Goal: Transaction & Acquisition: Purchase product/service

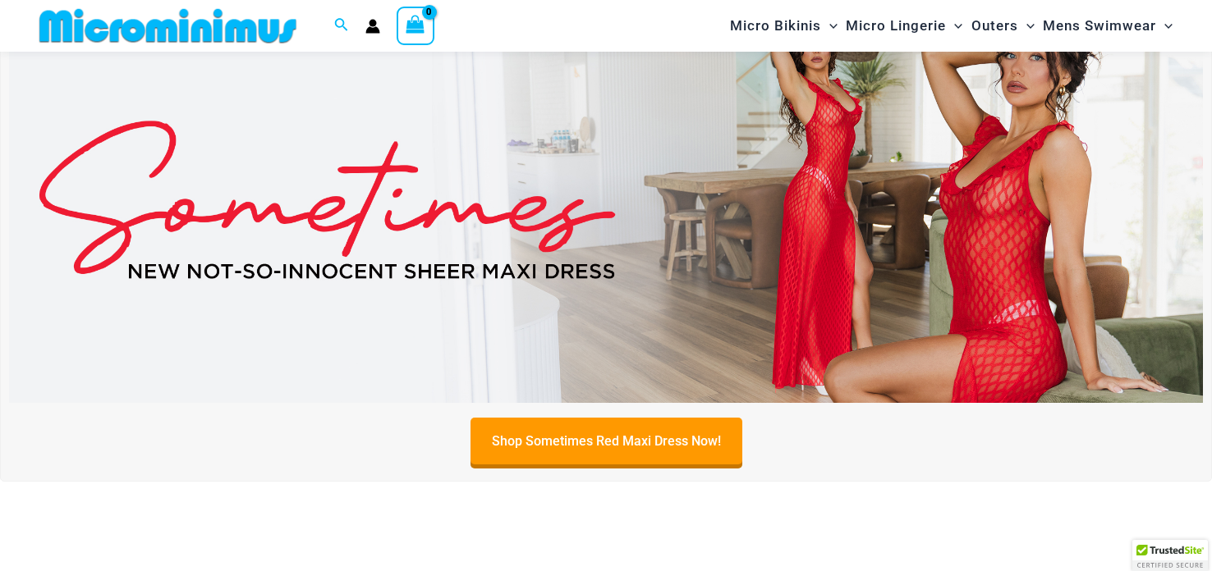
scroll to position [125, 0]
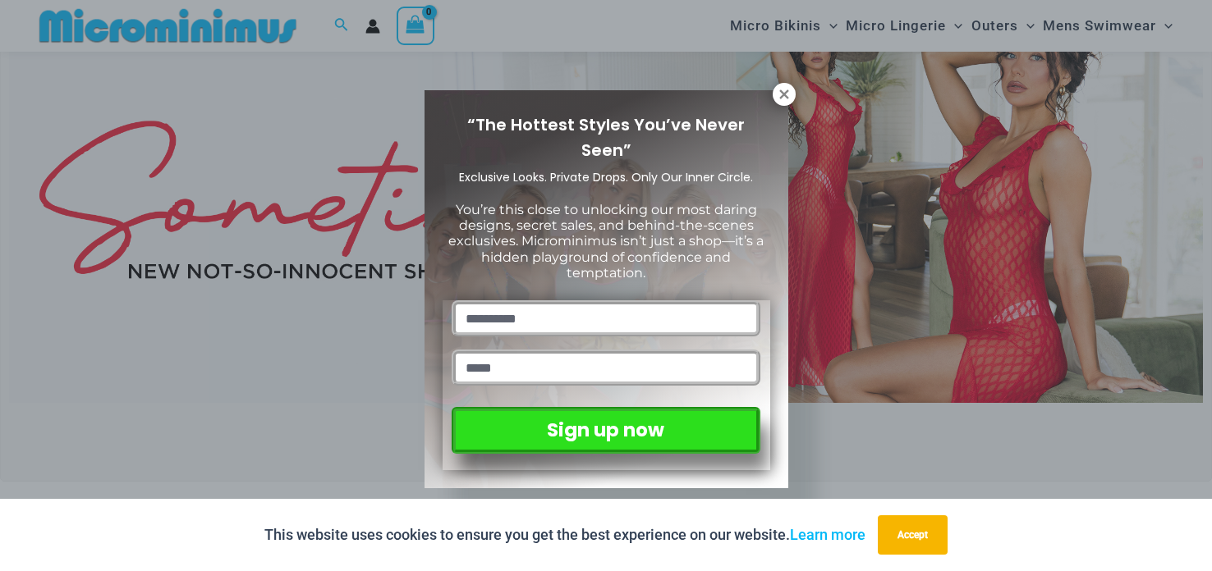
click at [1002, 181] on div "“The Hottest Styles You’ve Never Seen” Exclusive Looks. Private Drops. Only Our…" at bounding box center [606, 285] width 1212 height 571
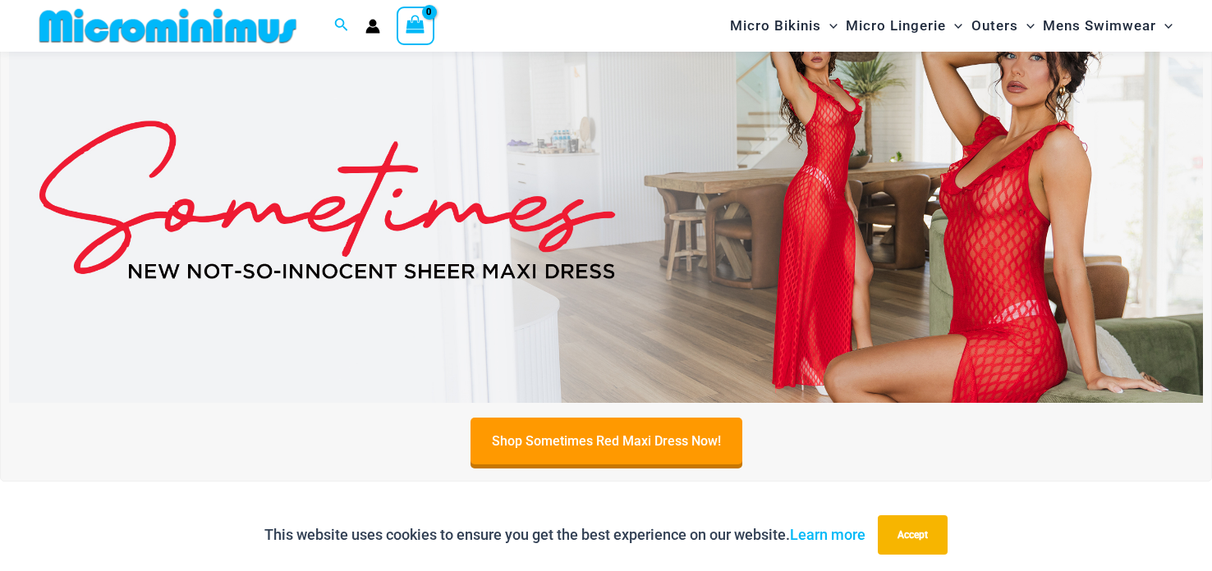
scroll to position [95, 0]
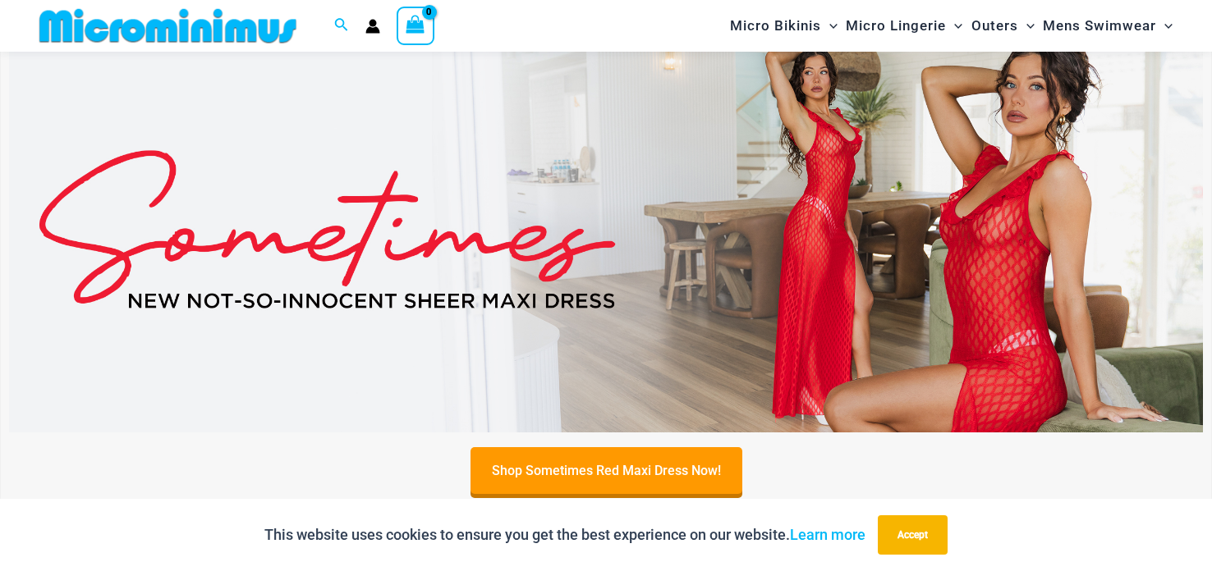
click at [983, 167] on img at bounding box center [606, 230] width 1194 height 406
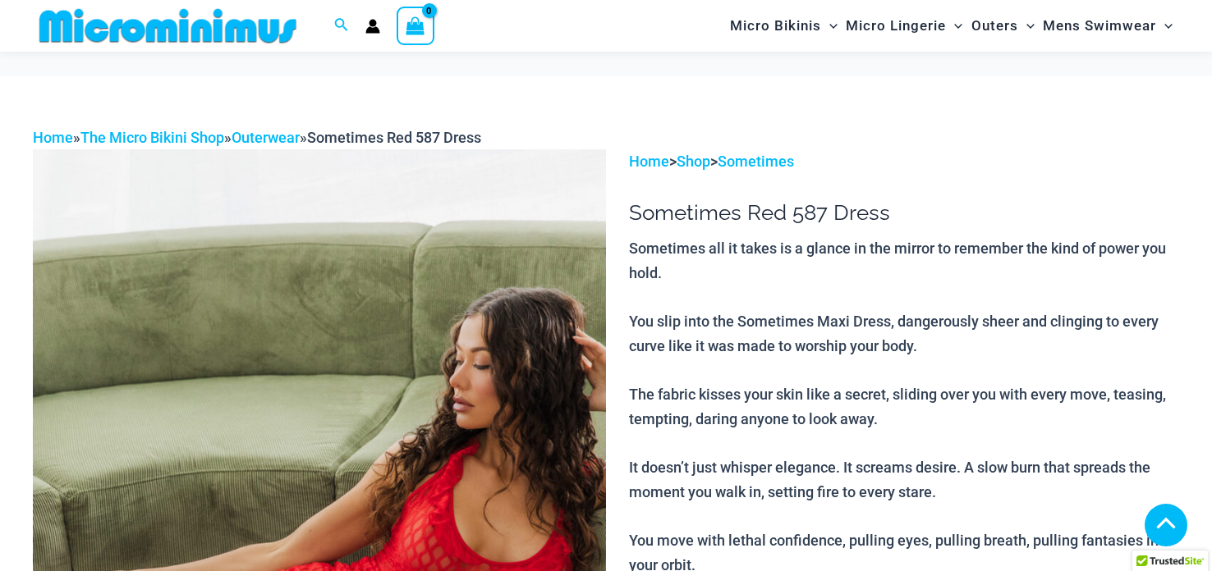
scroll to position [1310, 0]
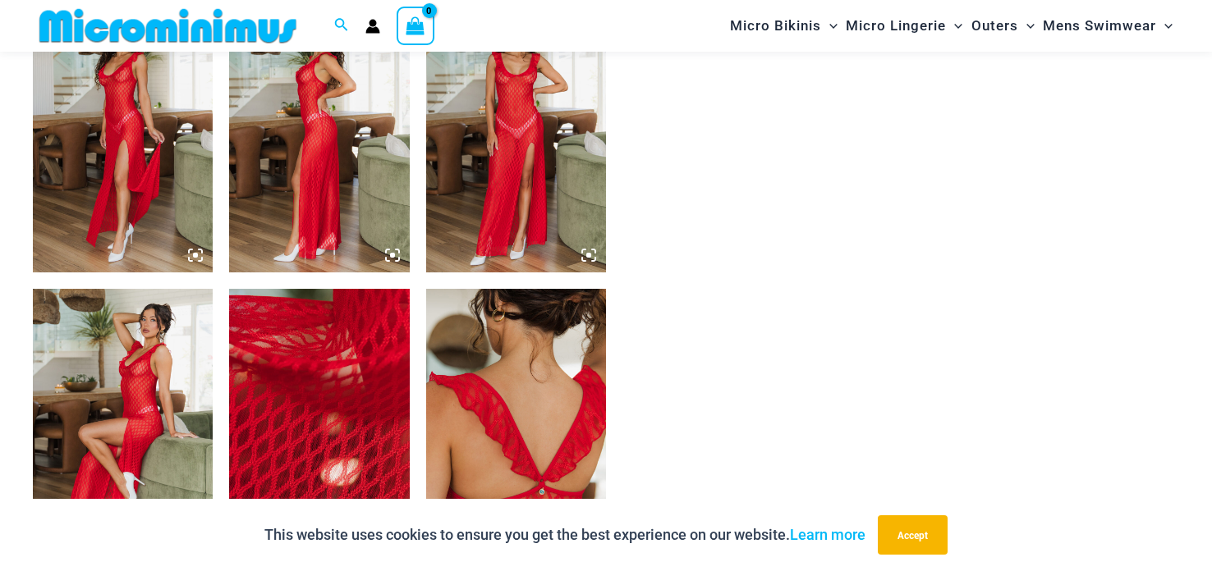
click at [117, 139] on img at bounding box center [123, 137] width 180 height 270
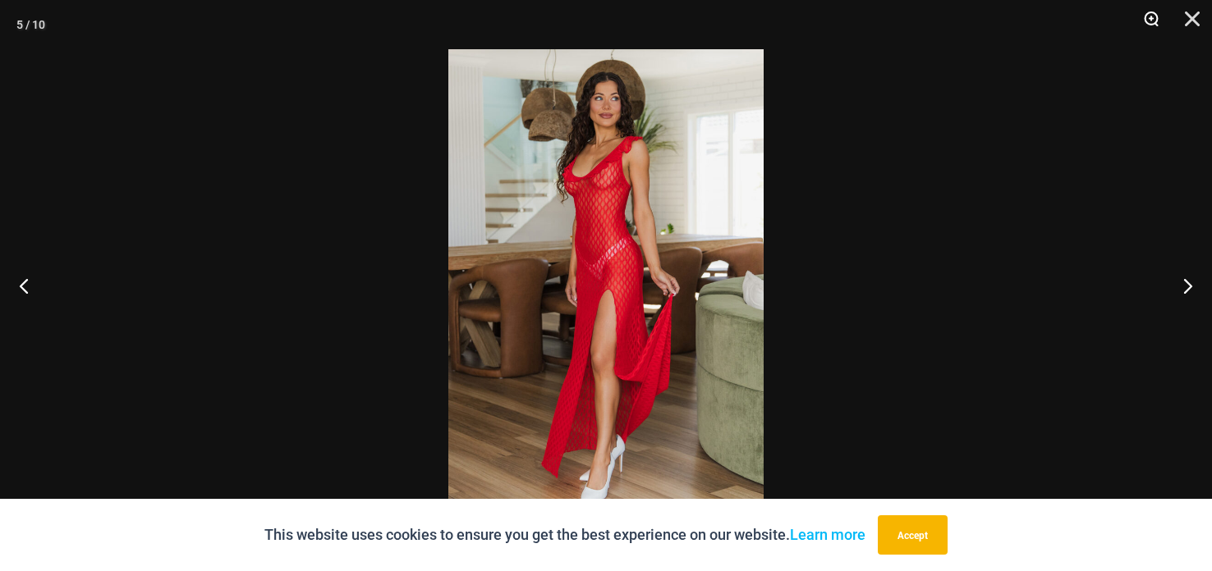
click at [1143, 23] on button "Zoom" at bounding box center [1145, 24] width 41 height 49
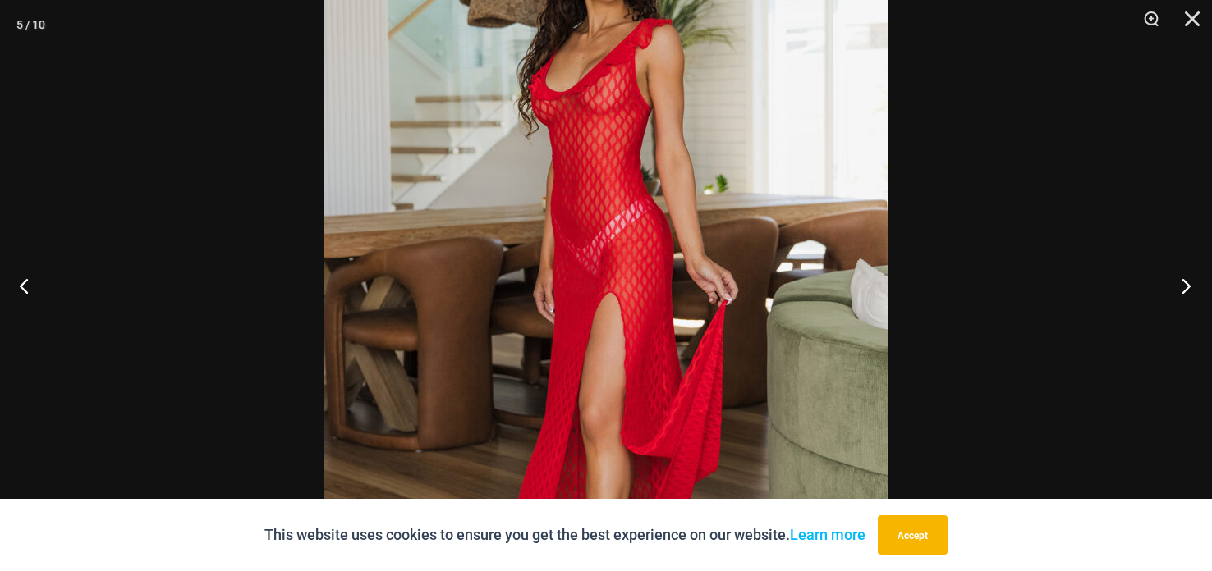
click at [1186, 281] on button "Next" at bounding box center [1181, 286] width 62 height 82
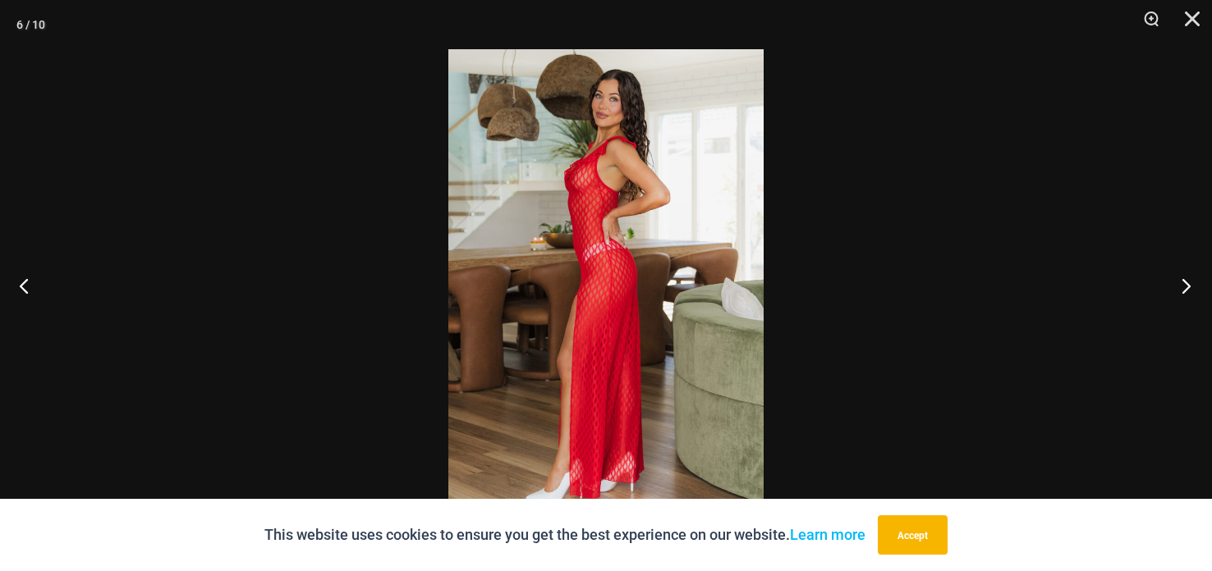
click at [1188, 279] on button "Next" at bounding box center [1181, 286] width 62 height 82
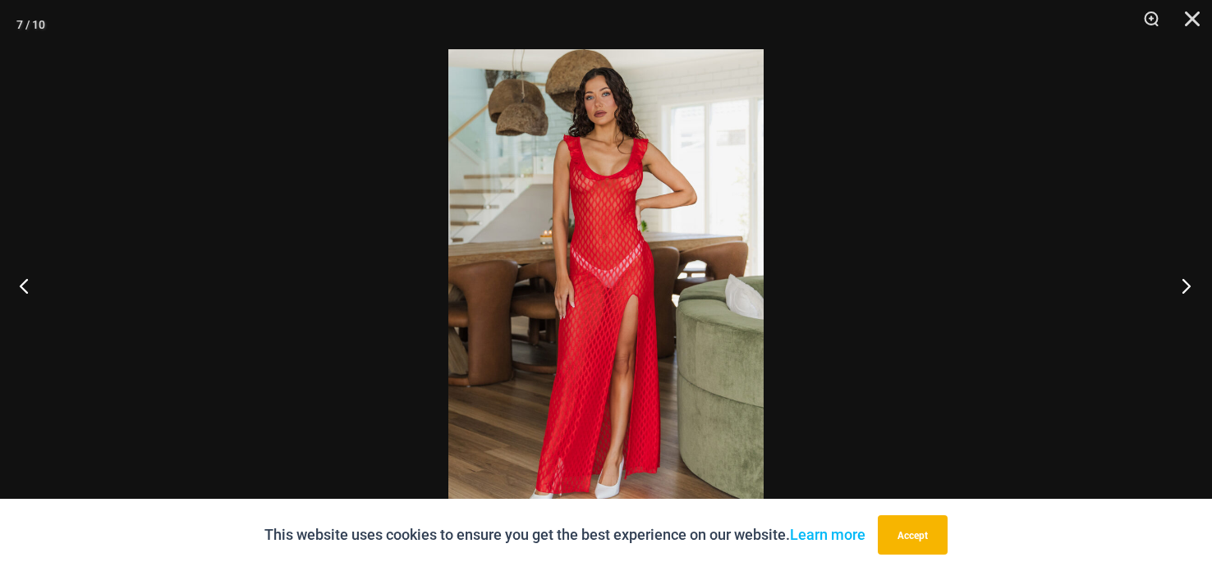
click at [1192, 276] on button "Next" at bounding box center [1181, 286] width 62 height 82
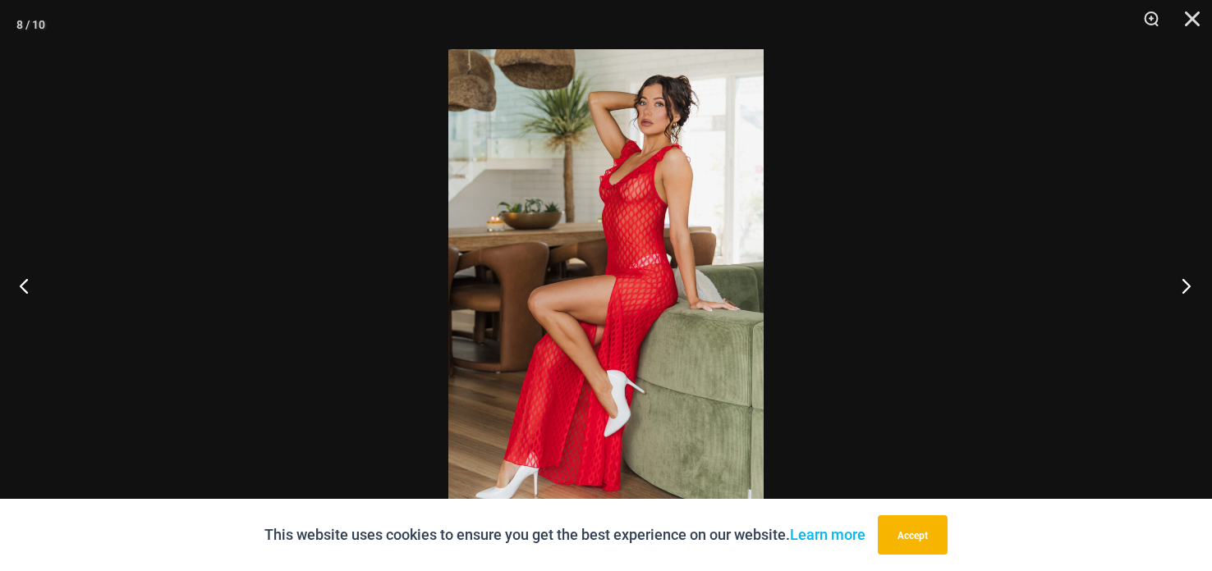
click at [1192, 273] on button "Next" at bounding box center [1181, 286] width 62 height 82
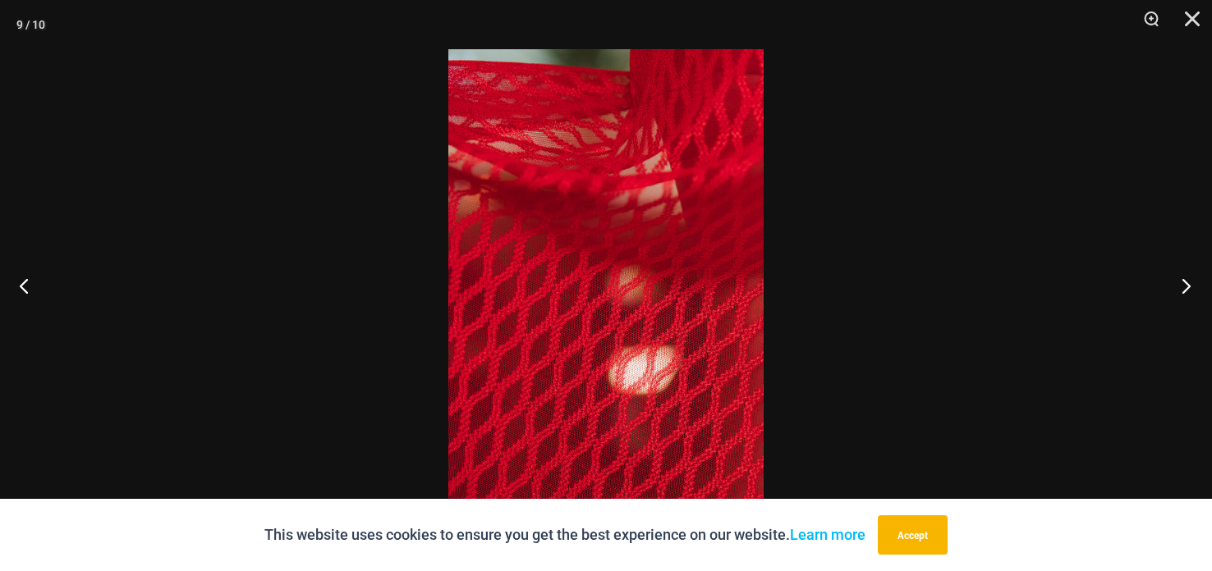
click at [1192, 273] on button "Next" at bounding box center [1181, 286] width 62 height 82
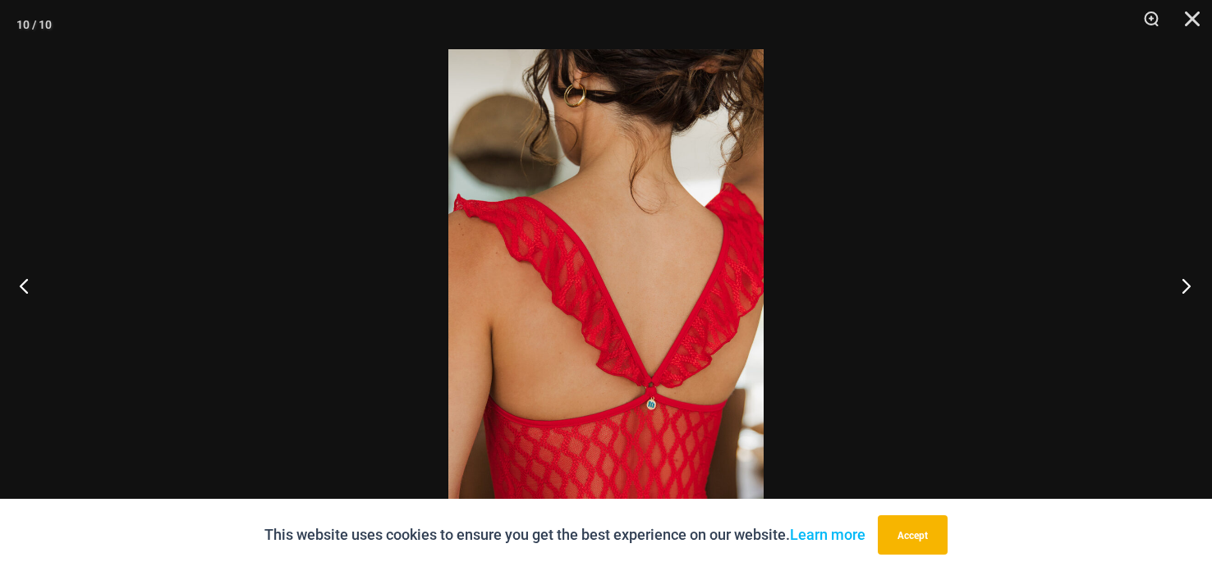
click at [1192, 273] on button "Next" at bounding box center [1181, 286] width 62 height 82
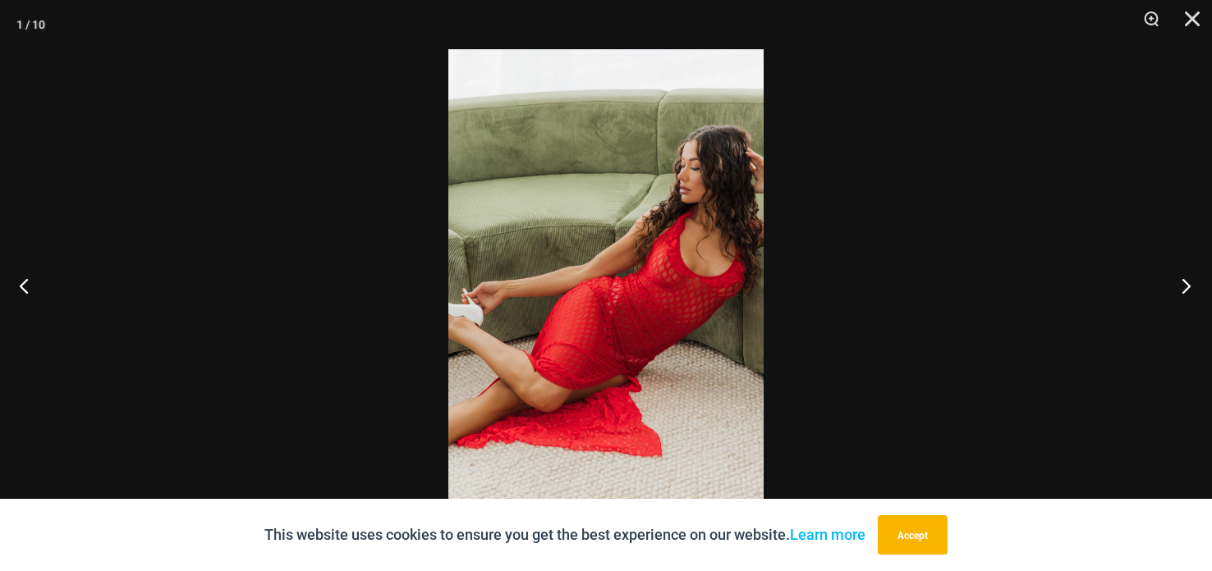
click at [1192, 274] on button "Next" at bounding box center [1181, 286] width 62 height 82
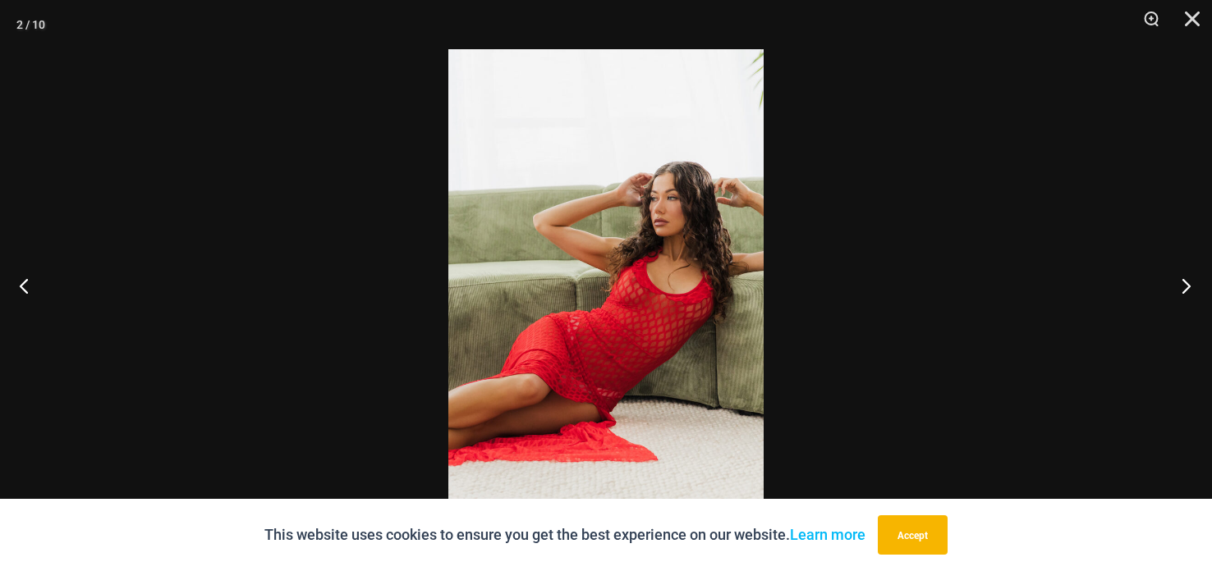
click at [1191, 277] on button "Next" at bounding box center [1181, 286] width 62 height 82
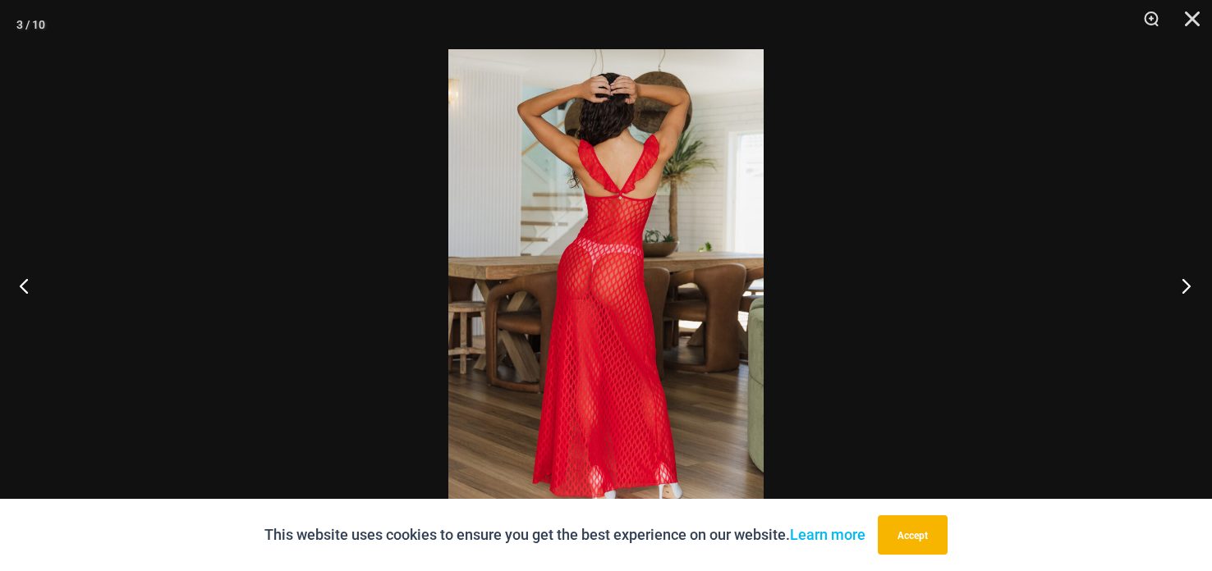
click at [1190, 278] on button "Next" at bounding box center [1181, 286] width 62 height 82
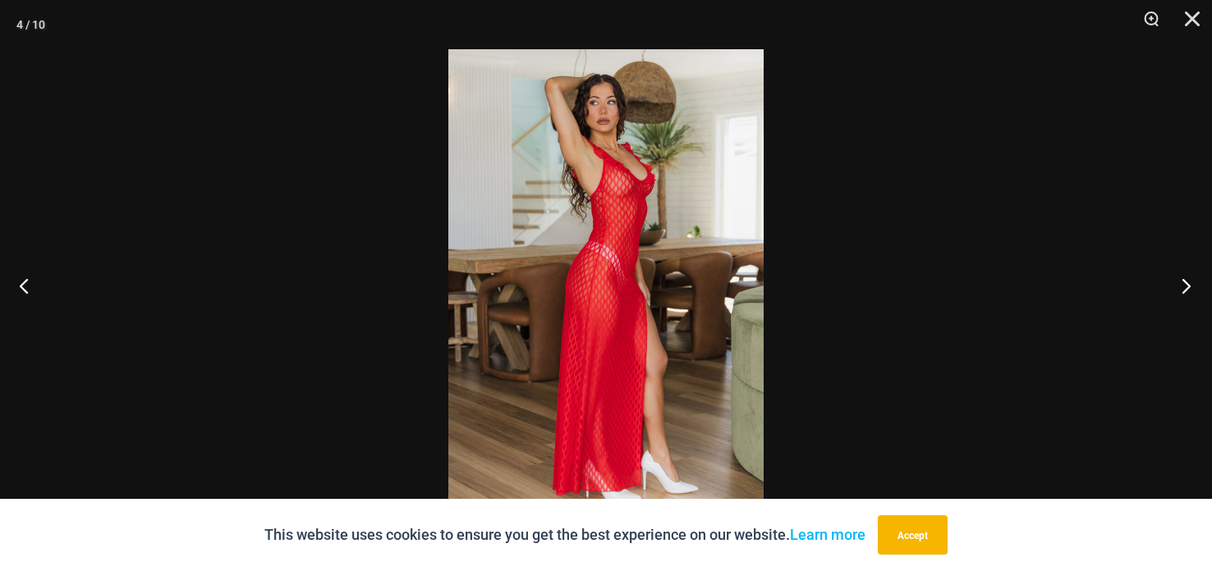
click at [1189, 278] on button "Next" at bounding box center [1181, 286] width 62 height 82
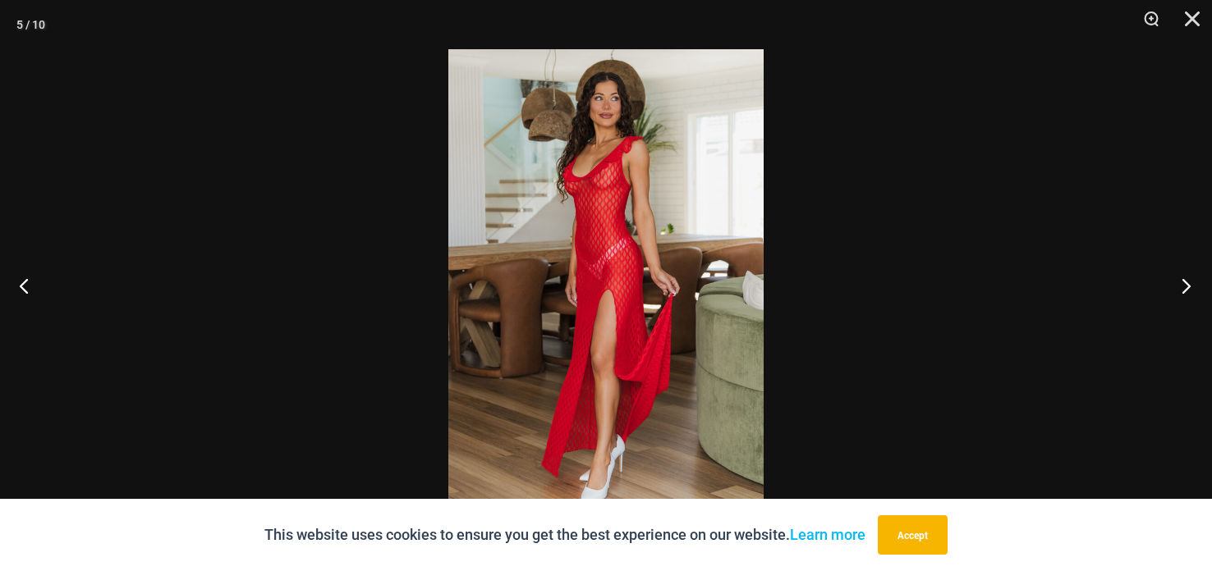
click at [1188, 278] on button "Next" at bounding box center [1181, 286] width 62 height 82
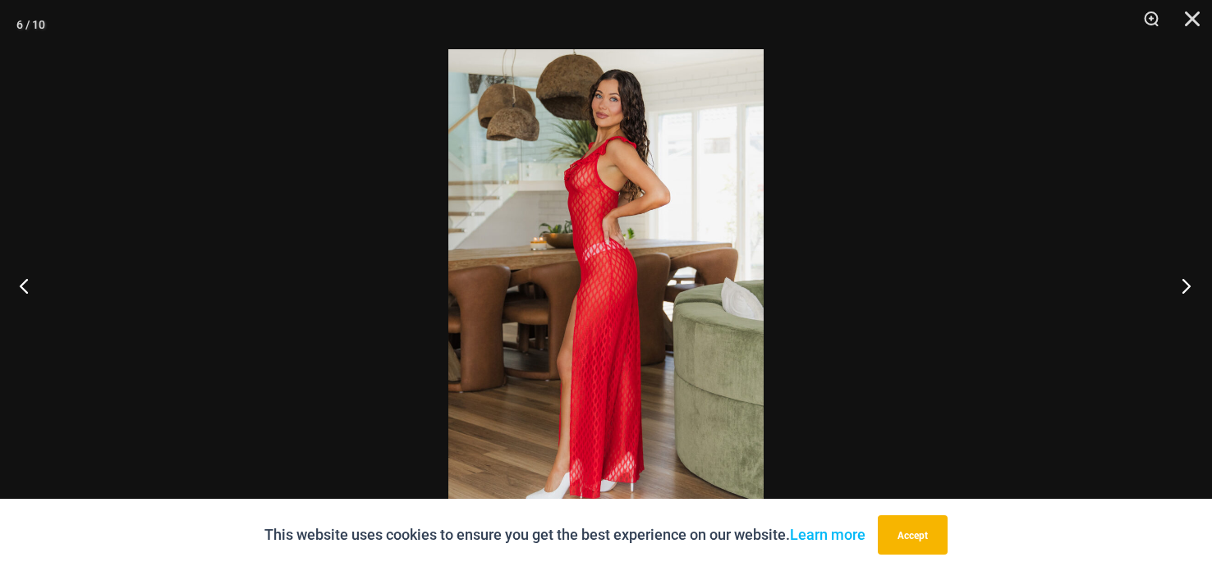
click at [1188, 278] on button "Next" at bounding box center [1181, 286] width 62 height 82
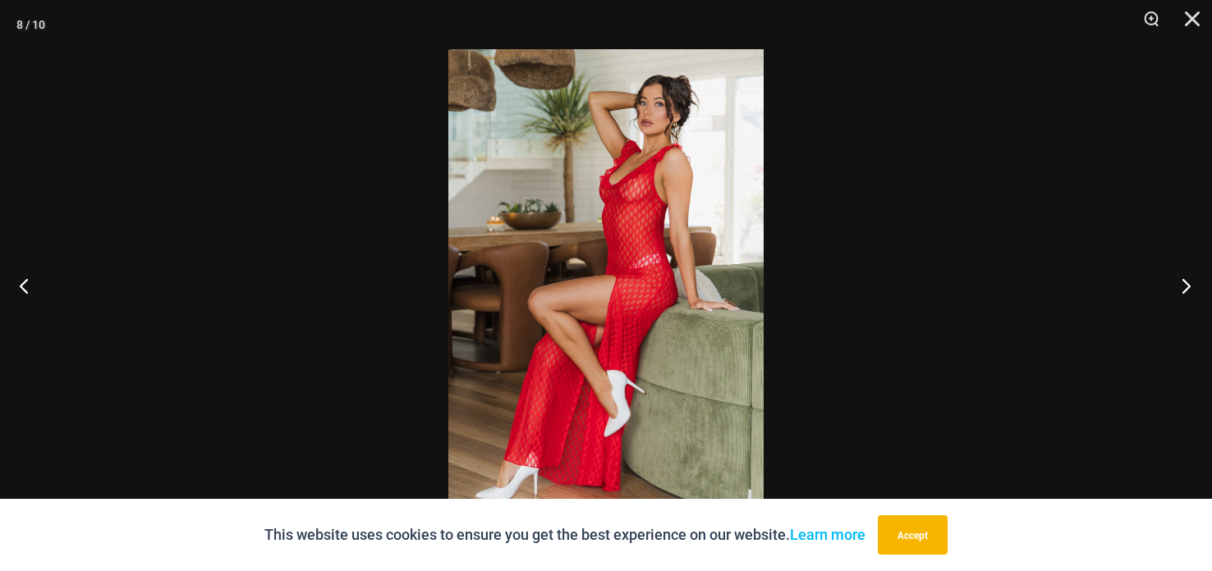
click at [1188, 278] on button "Next" at bounding box center [1181, 286] width 62 height 82
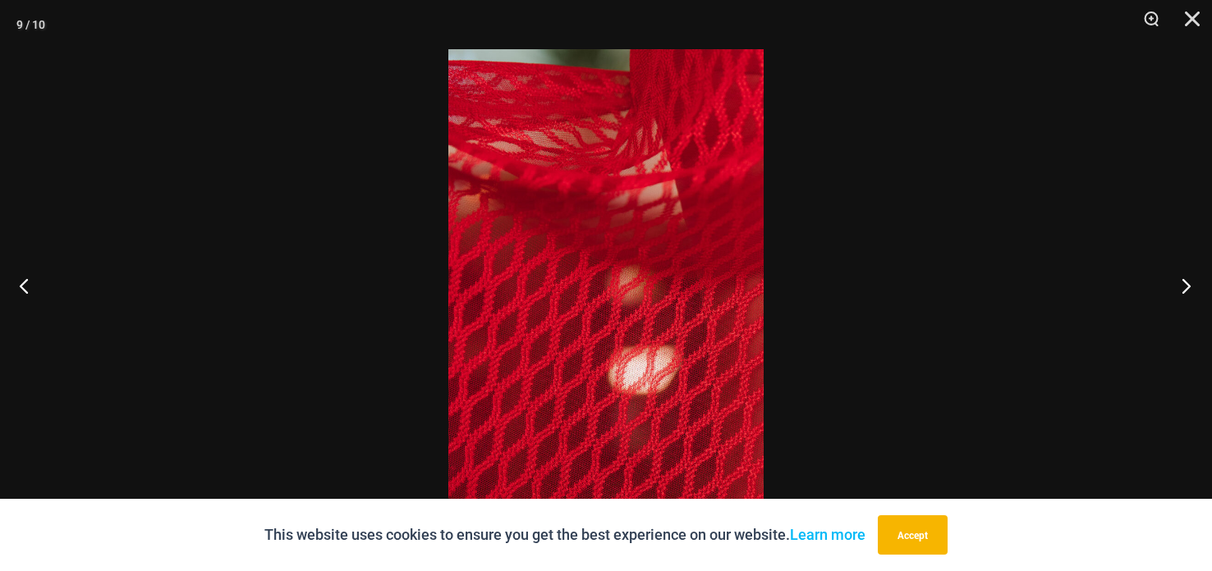
click at [1188, 278] on button "Next" at bounding box center [1181, 286] width 62 height 82
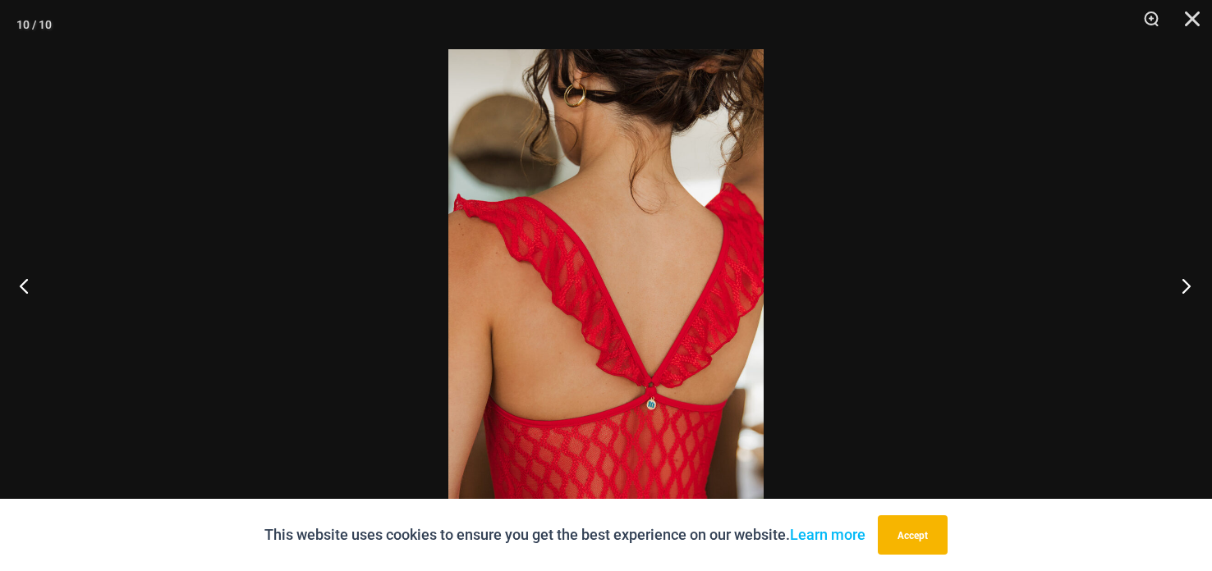
click at [1188, 278] on button "Next" at bounding box center [1181, 286] width 62 height 82
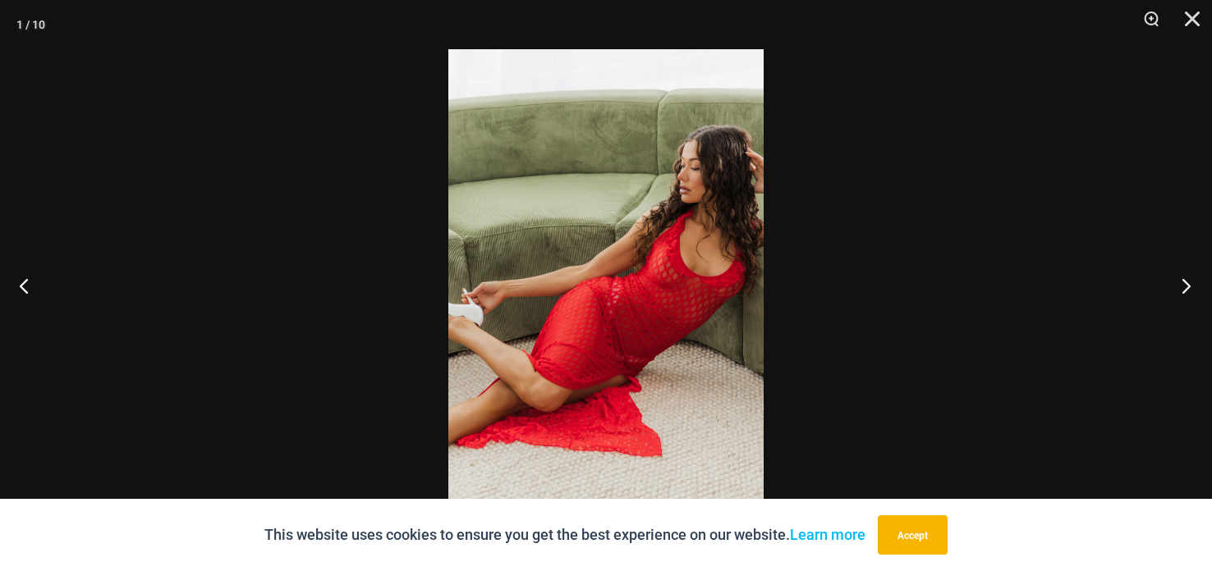
click at [1188, 278] on button "Next" at bounding box center [1181, 286] width 62 height 82
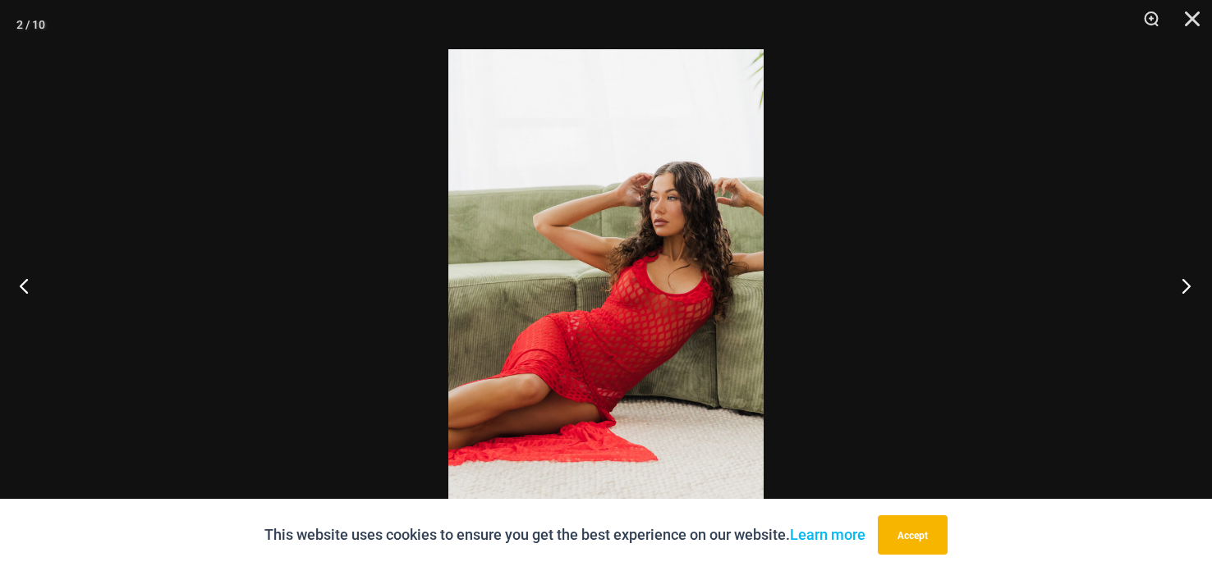
click at [1188, 278] on button "Next" at bounding box center [1181, 286] width 62 height 82
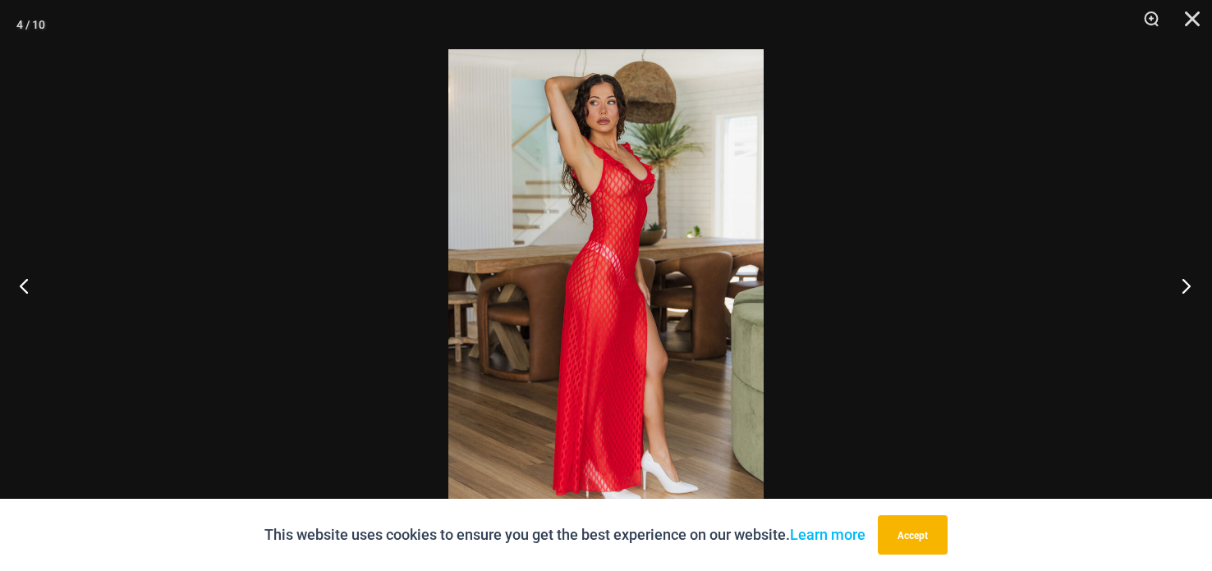
click at [1188, 278] on button "Next" at bounding box center [1181, 286] width 62 height 82
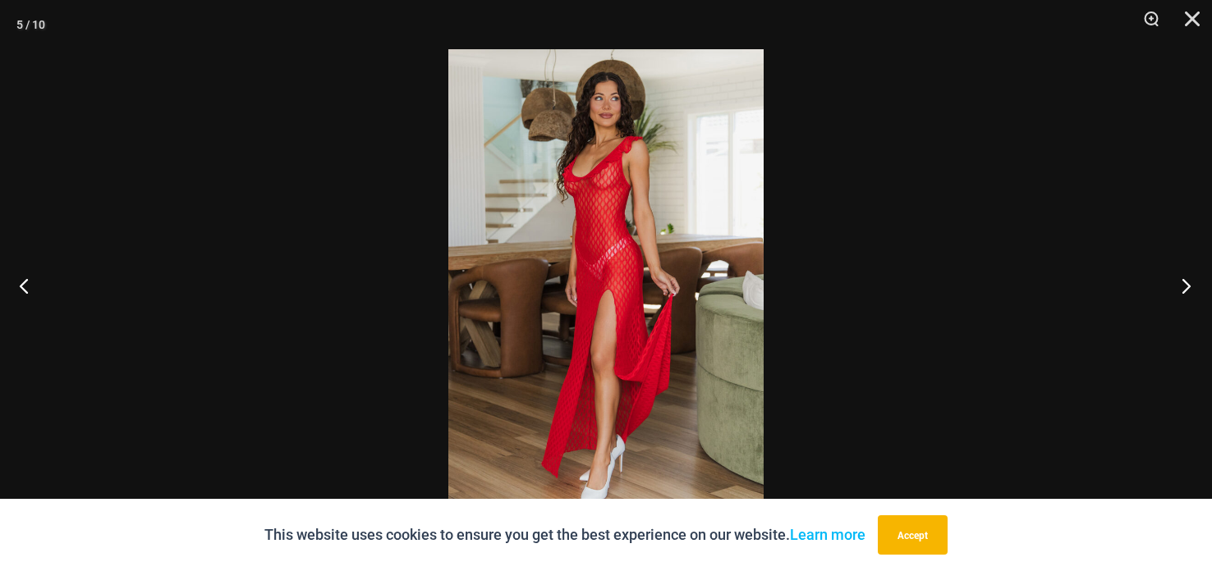
click at [1188, 278] on button "Next" at bounding box center [1181, 286] width 62 height 82
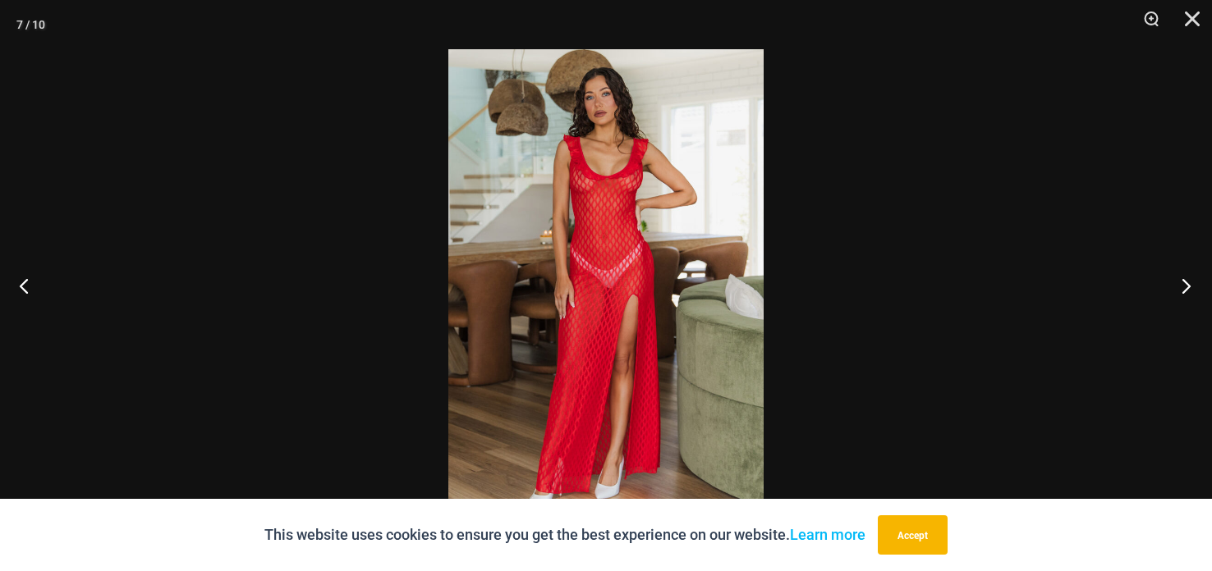
click at [1188, 278] on button "Next" at bounding box center [1181, 286] width 62 height 82
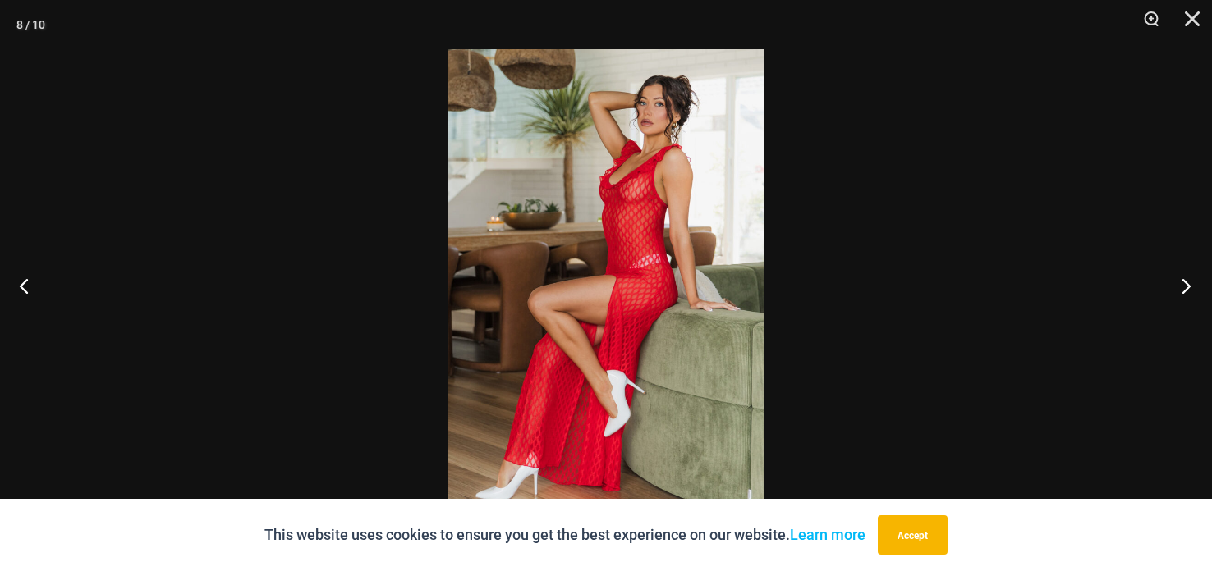
click at [1188, 278] on button "Next" at bounding box center [1181, 286] width 62 height 82
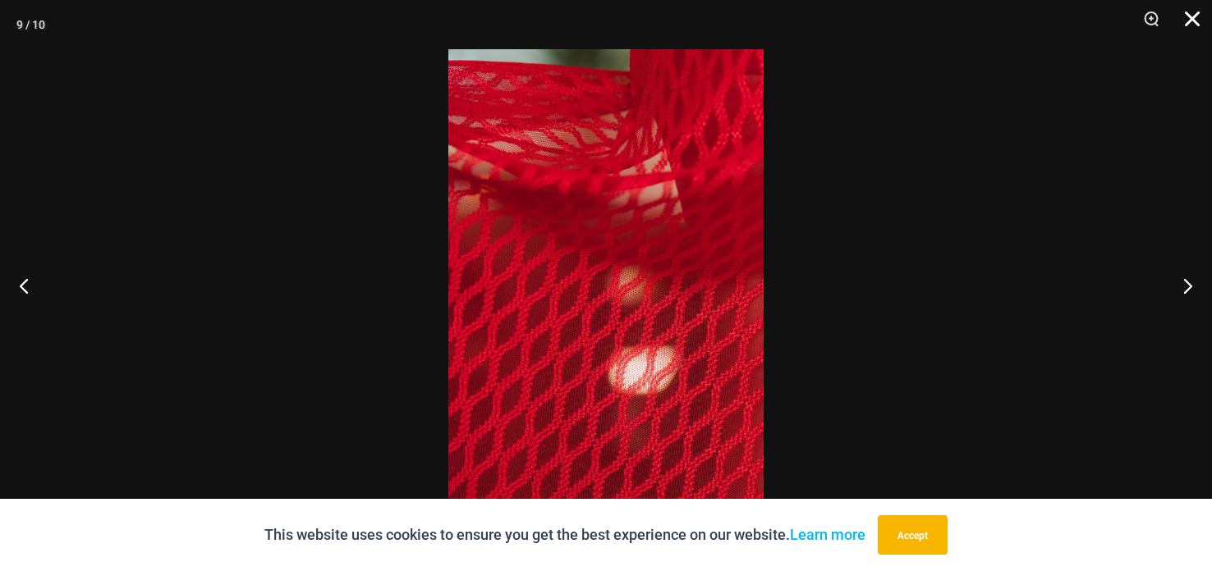
click at [1186, 19] on button "Close" at bounding box center [1186, 24] width 41 height 49
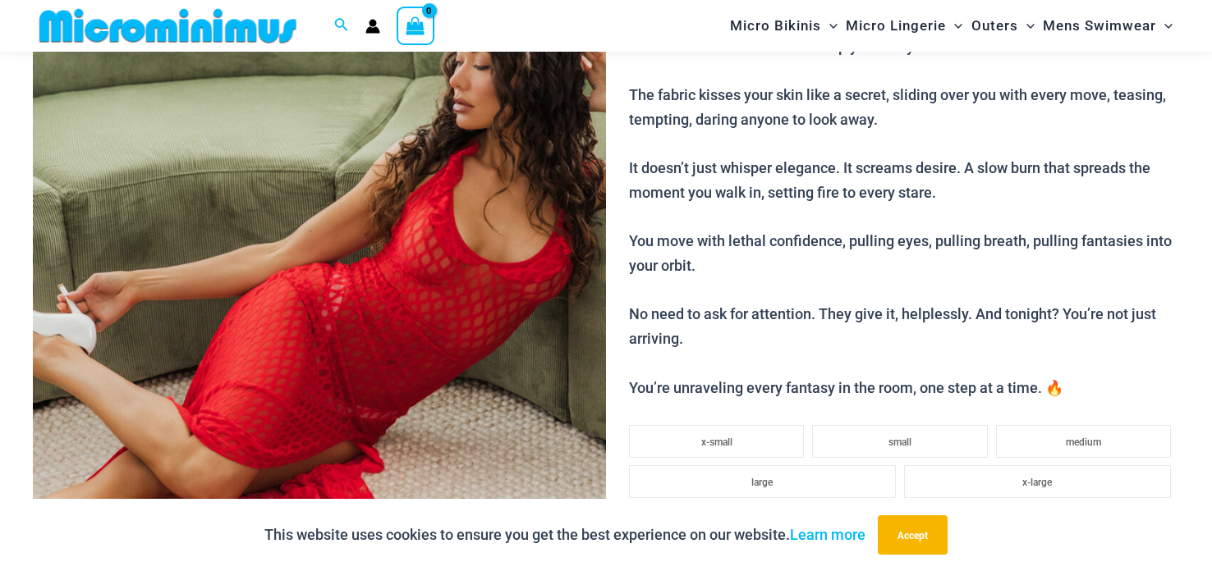
scroll to position [0, 0]
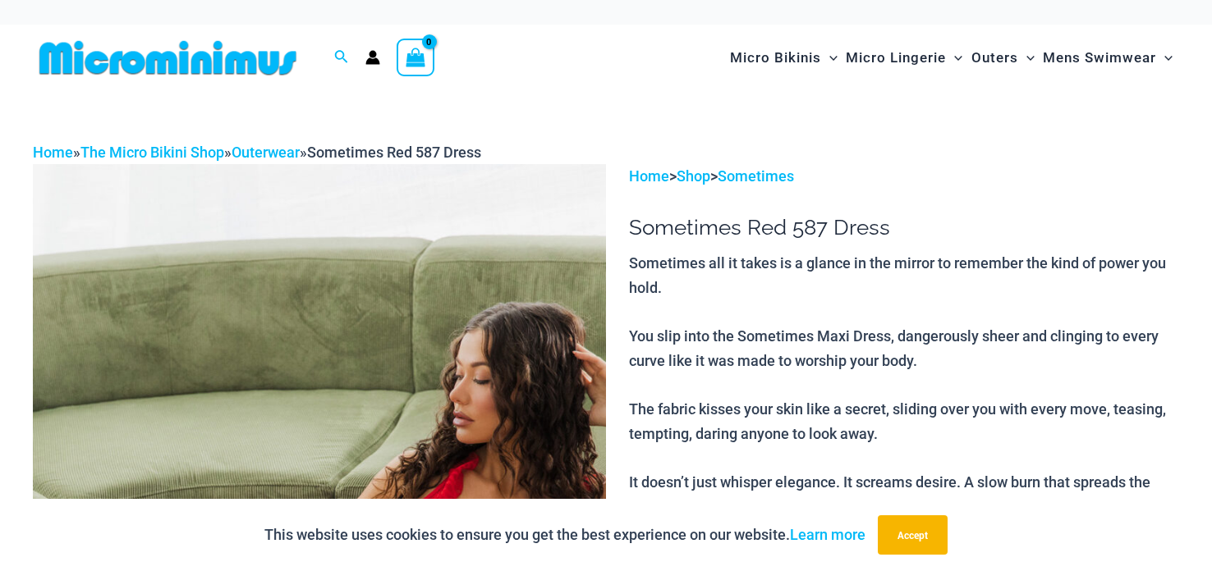
click at [176, 140] on div "Home » The Micro Bikini Shop » Outerwear » Sometimes Red 587 Dress" at bounding box center [606, 152] width 1146 height 25
click at [143, 156] on link "The Micro Bikini Shop" at bounding box center [152, 152] width 144 height 17
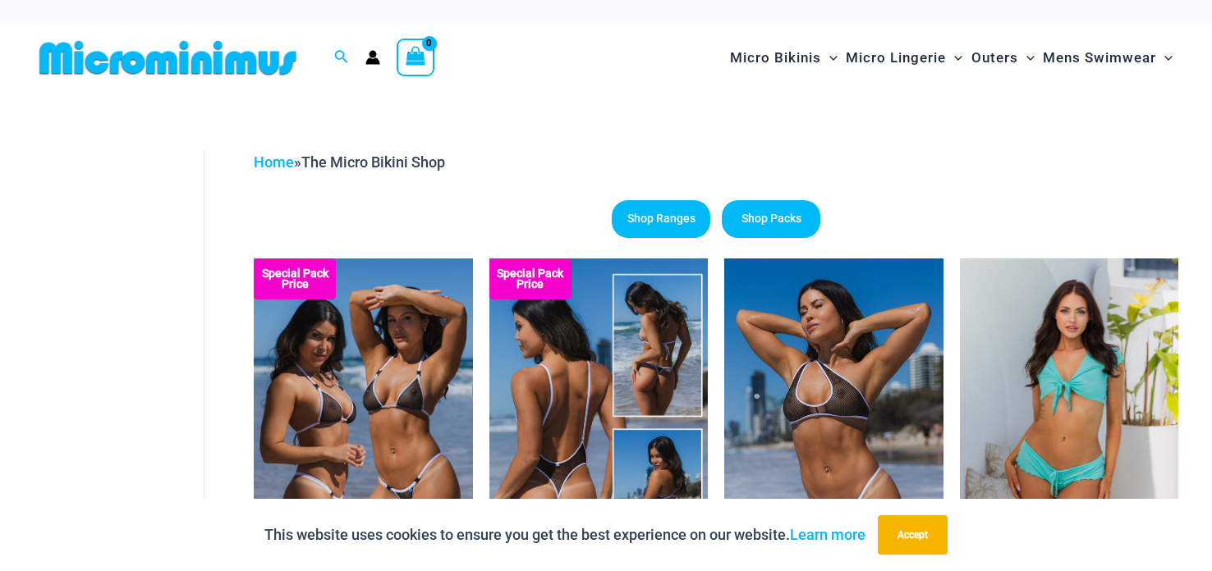
click at [524, 370] on img at bounding box center [598, 423] width 218 height 328
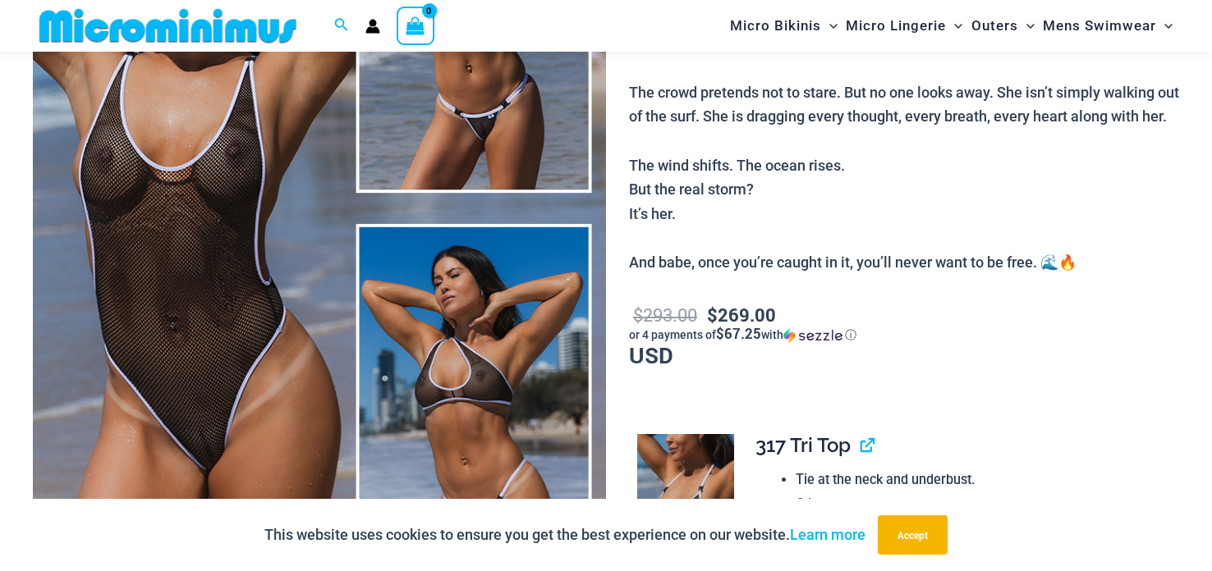
scroll to position [196, 0]
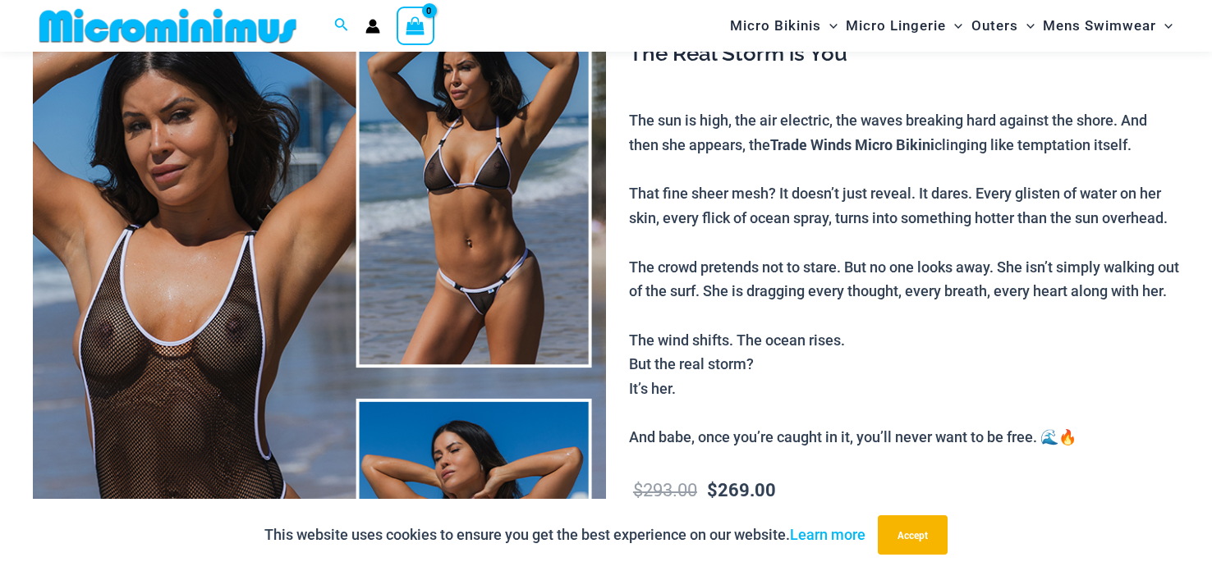
click at [216, 258] on img at bounding box center [319, 383] width 573 height 860
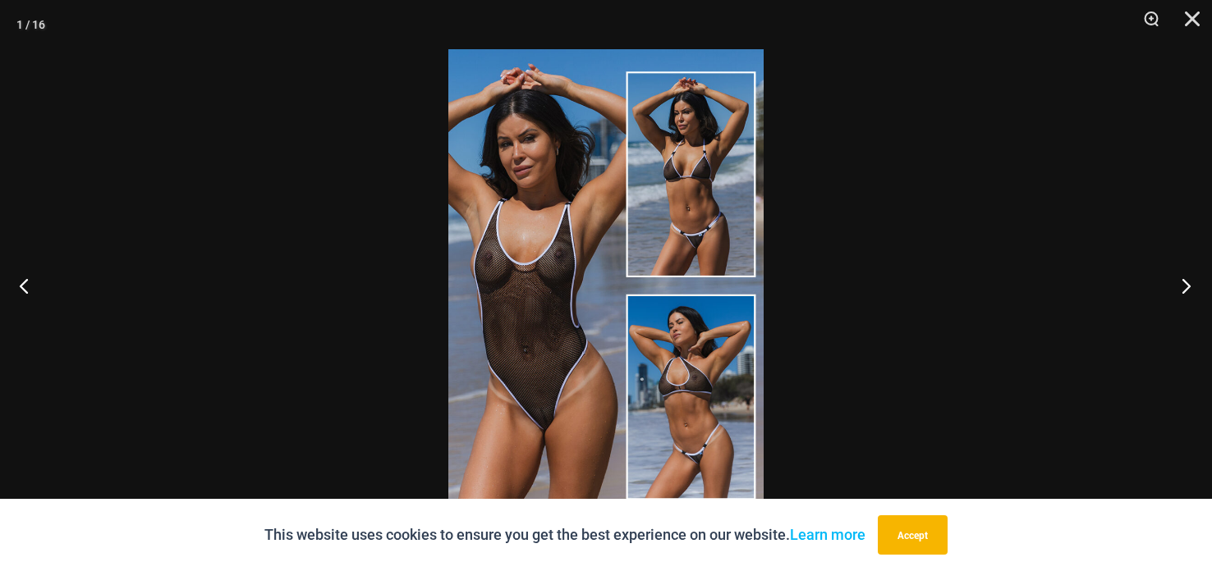
click at [1185, 297] on button "Next" at bounding box center [1181, 286] width 62 height 82
click at [1185, 291] on button "Next" at bounding box center [1181, 286] width 62 height 82
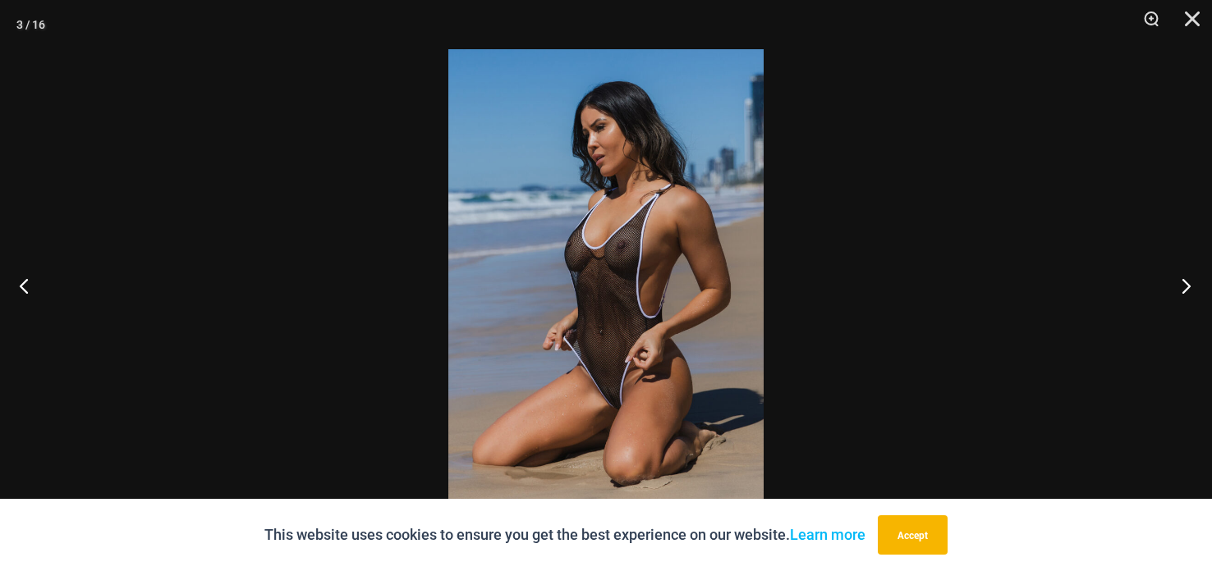
click at [1184, 271] on button "Next" at bounding box center [1181, 286] width 62 height 82
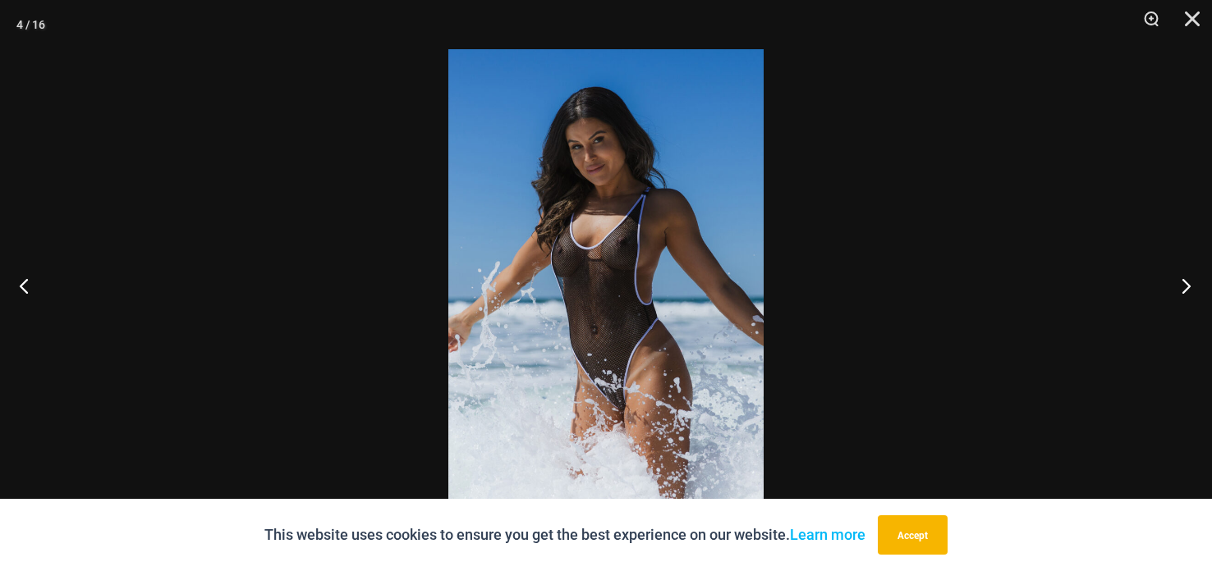
click at [1182, 264] on button "Next" at bounding box center [1181, 286] width 62 height 82
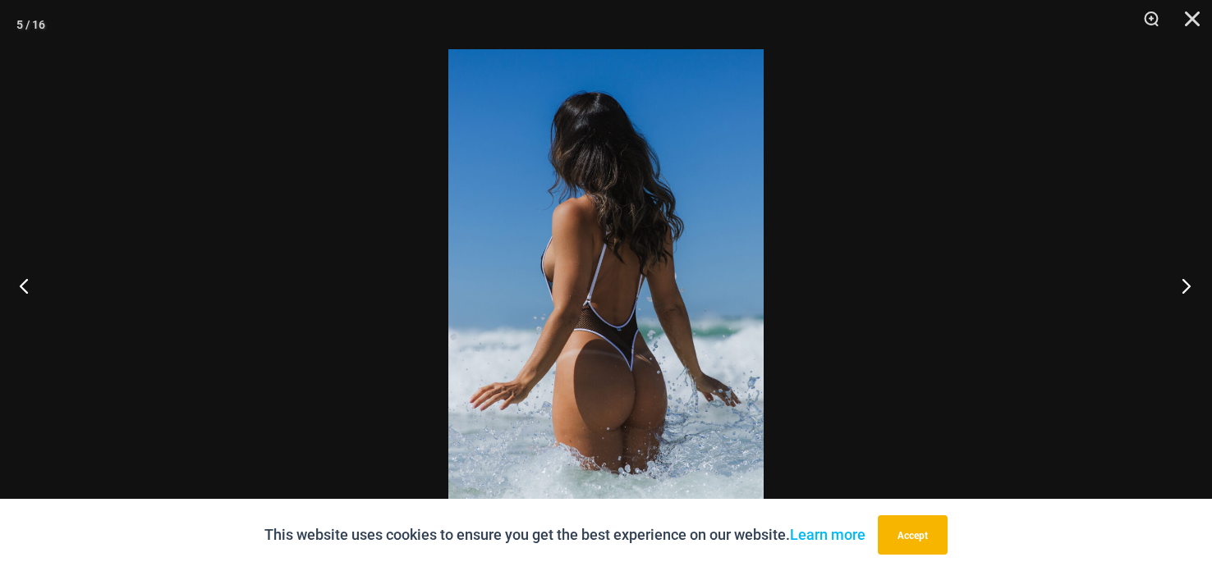
click at [1178, 259] on button "Next" at bounding box center [1181, 286] width 62 height 82
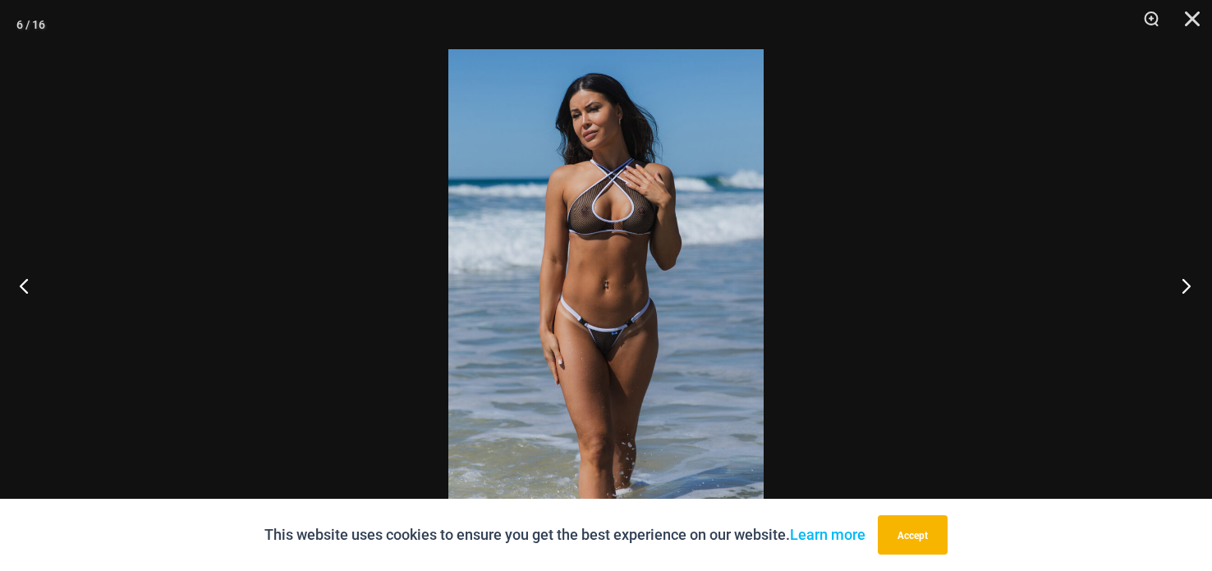
click at [1177, 255] on button "Next" at bounding box center [1181, 286] width 62 height 82
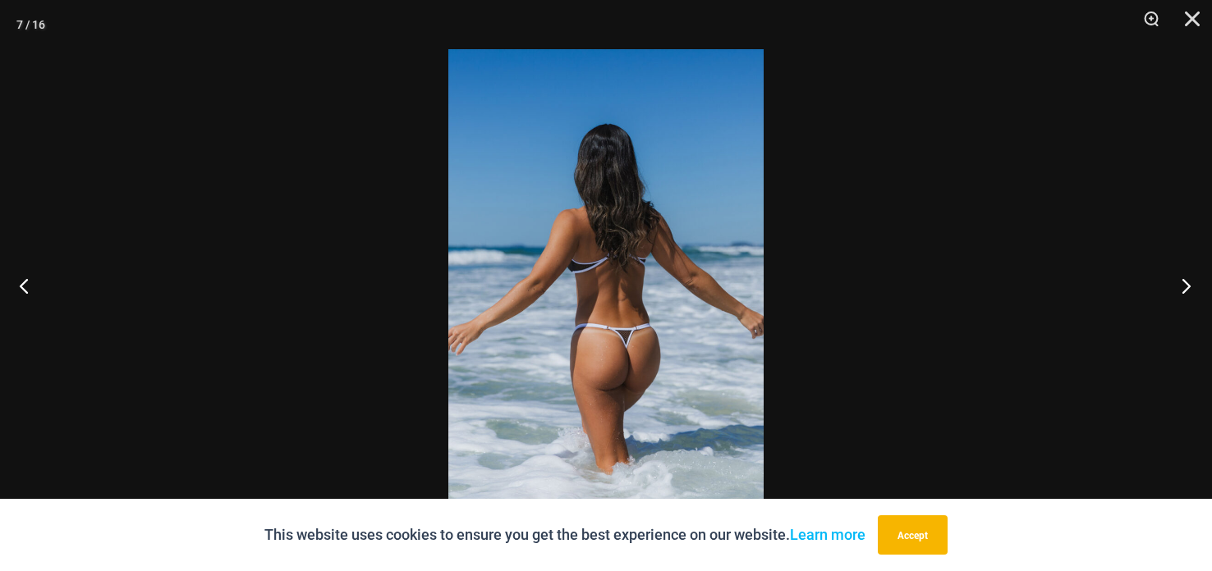
click at [1177, 255] on button "Next" at bounding box center [1181, 286] width 62 height 82
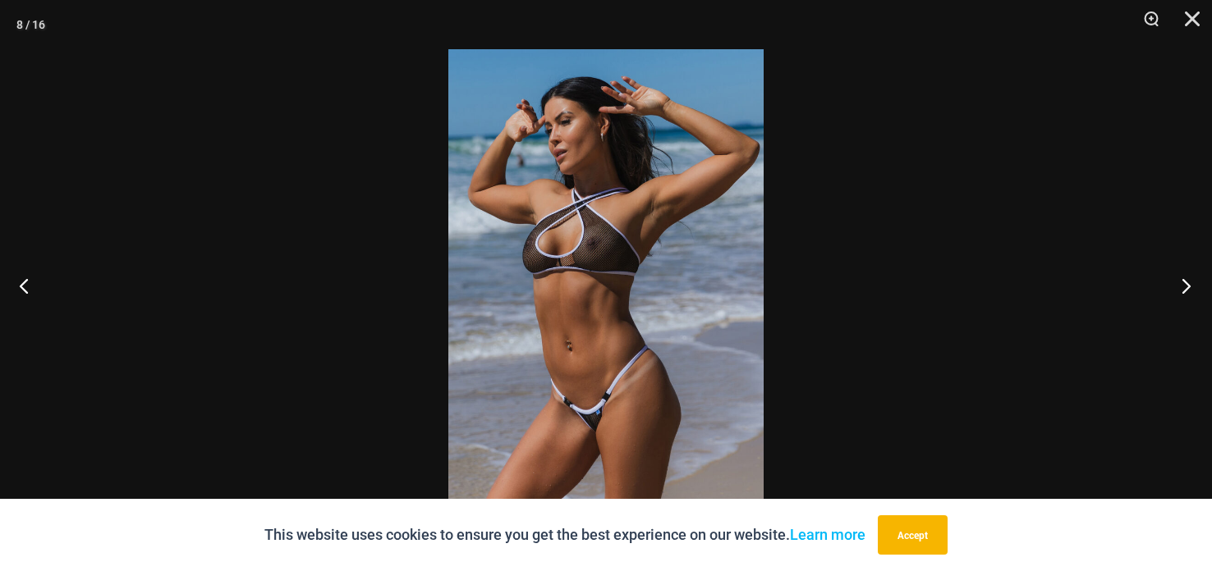
click at [1172, 246] on button "Next" at bounding box center [1181, 286] width 62 height 82
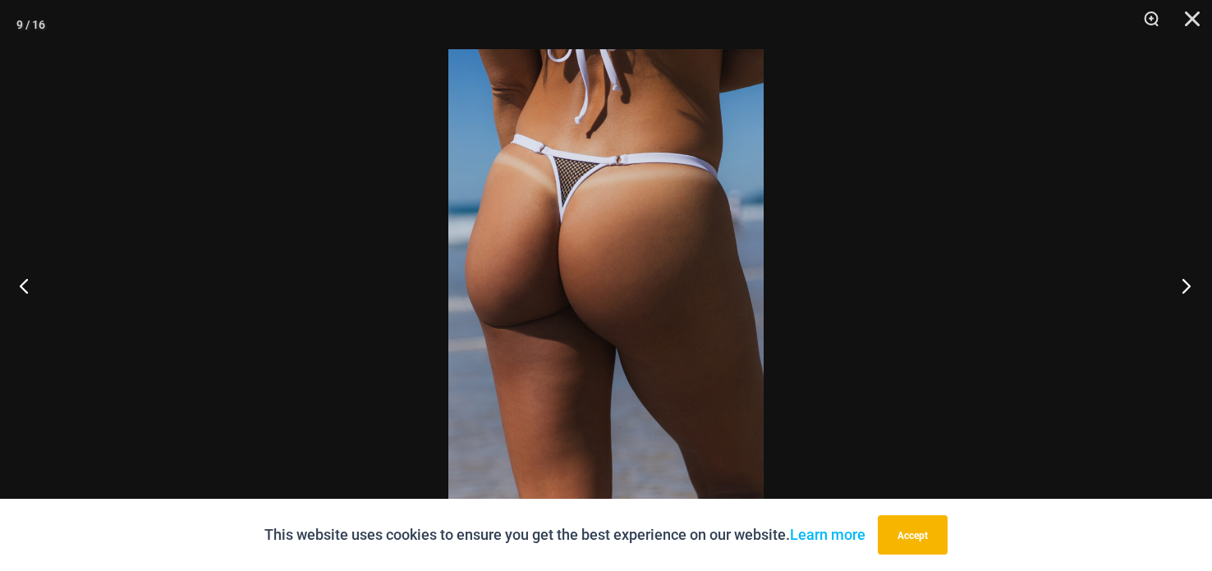
click at [1172, 245] on button "Next" at bounding box center [1181, 286] width 62 height 82
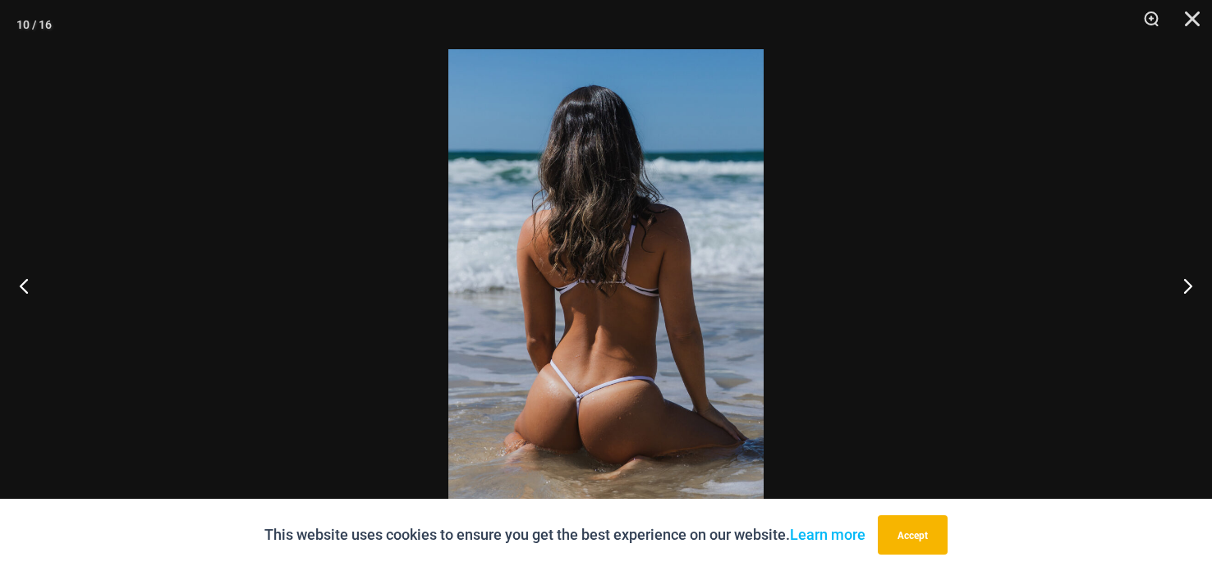
click at [1167, 240] on div at bounding box center [606, 285] width 1212 height 571
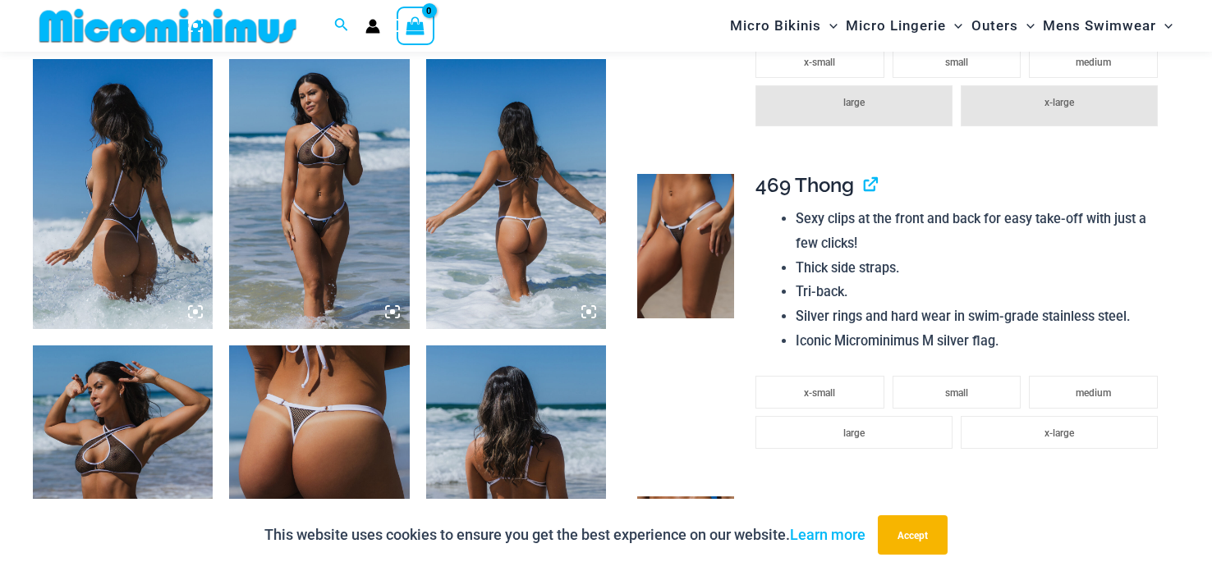
scroll to position [1268, 0]
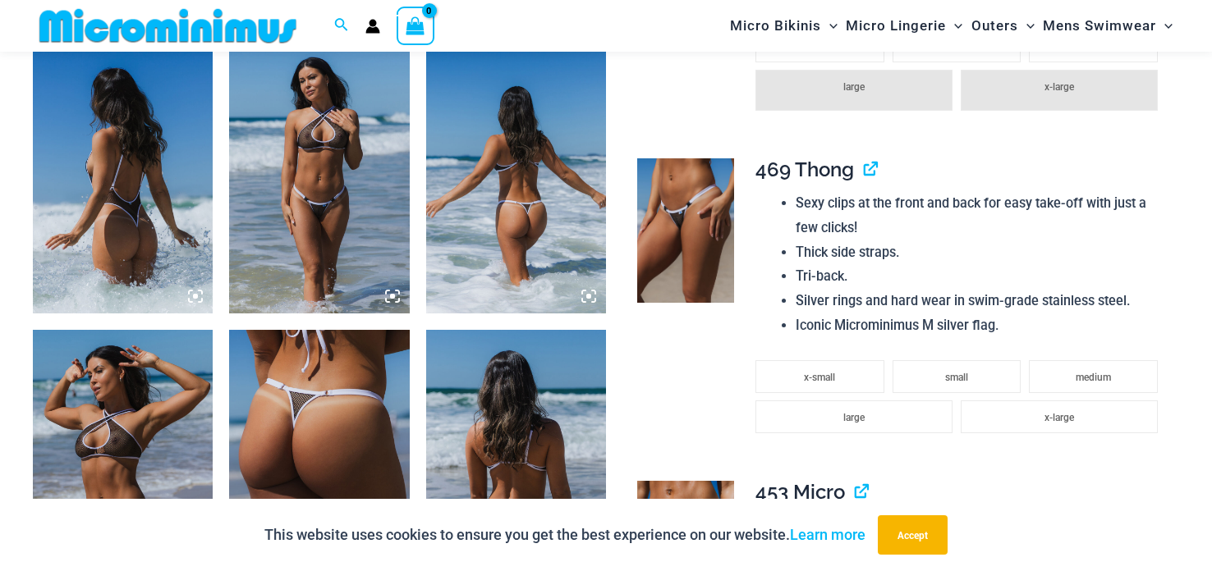
click at [503, 146] on img at bounding box center [516, 179] width 180 height 270
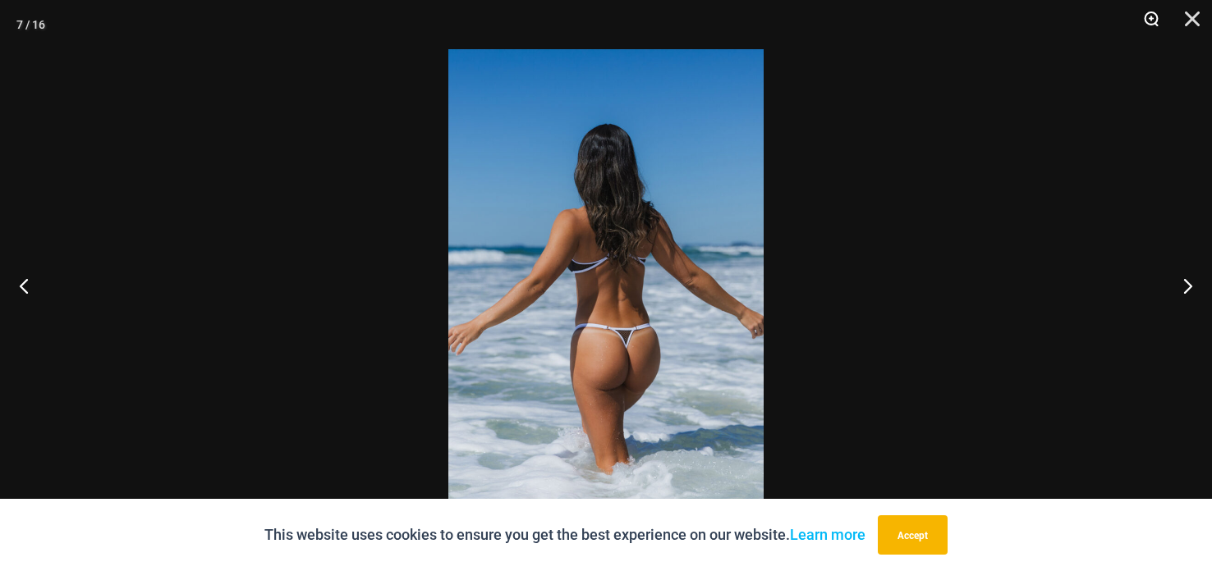
click at [1159, 28] on button "Zoom" at bounding box center [1145, 24] width 41 height 49
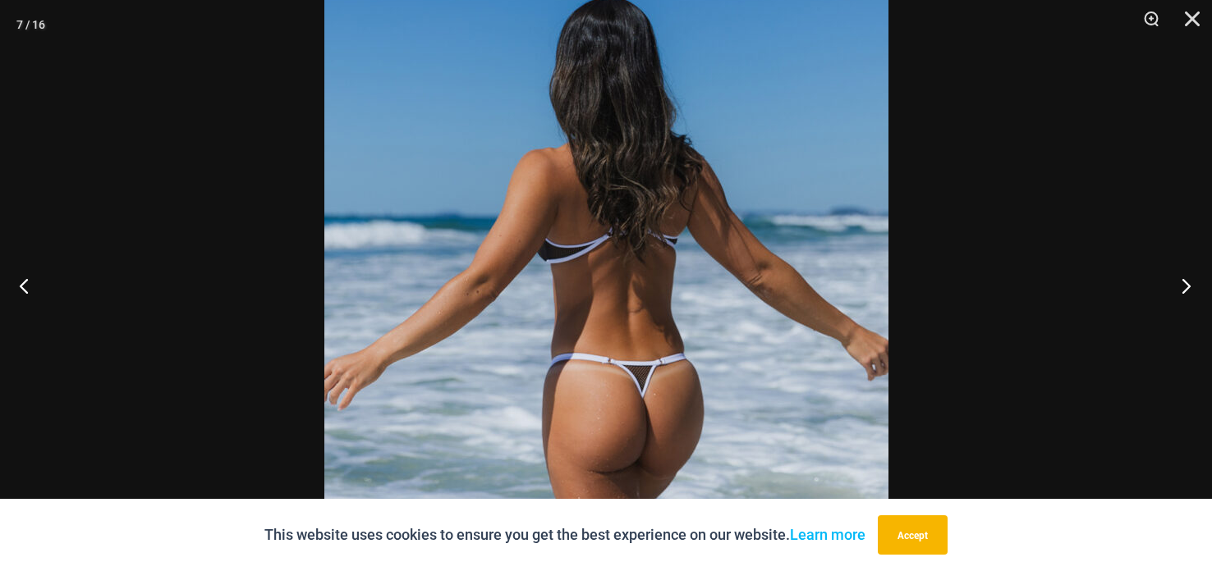
click at [1195, 291] on button "Next" at bounding box center [1181, 286] width 62 height 82
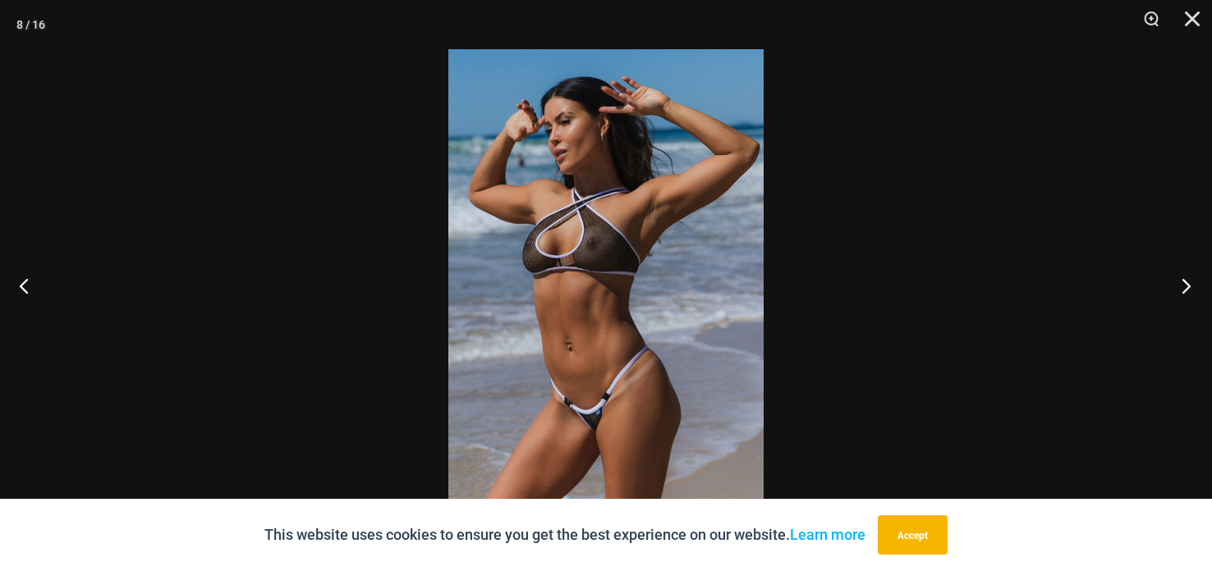
click at [1184, 272] on button "Next" at bounding box center [1181, 286] width 62 height 82
click at [1179, 266] on button "Next" at bounding box center [1181, 286] width 62 height 82
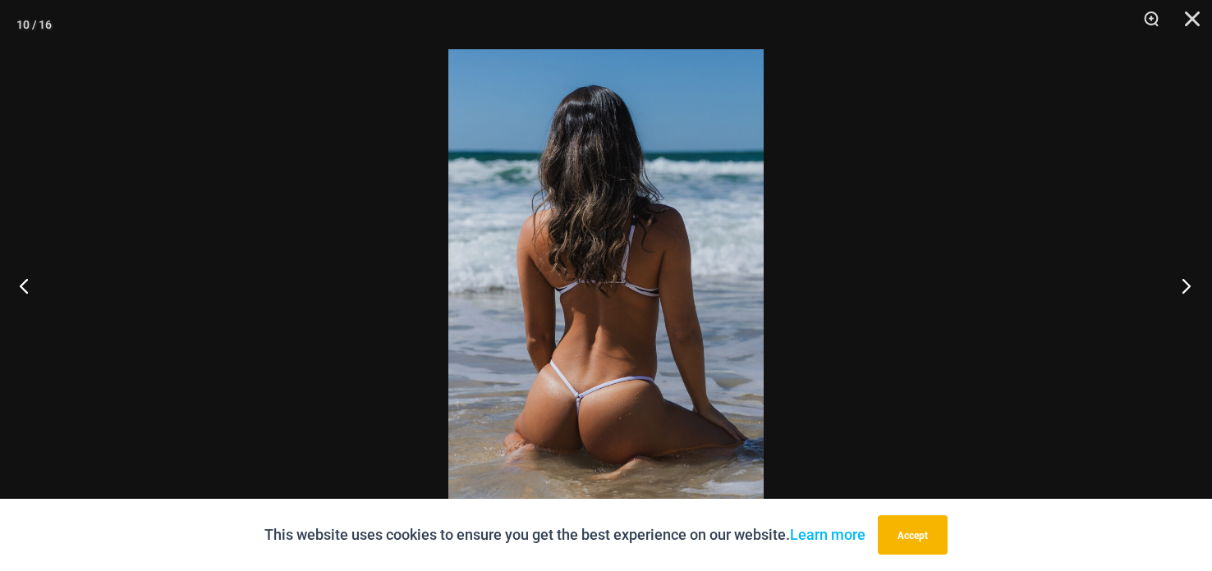
click at [1165, 255] on button "Next" at bounding box center [1181, 286] width 62 height 82
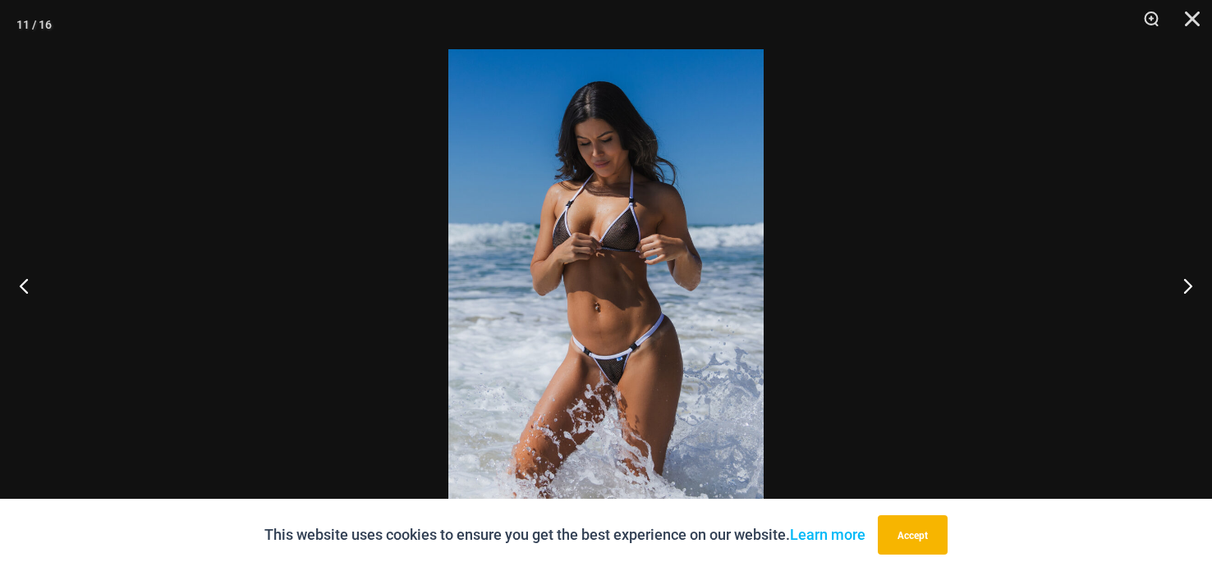
click at [1159, 237] on div at bounding box center [606, 285] width 1212 height 571
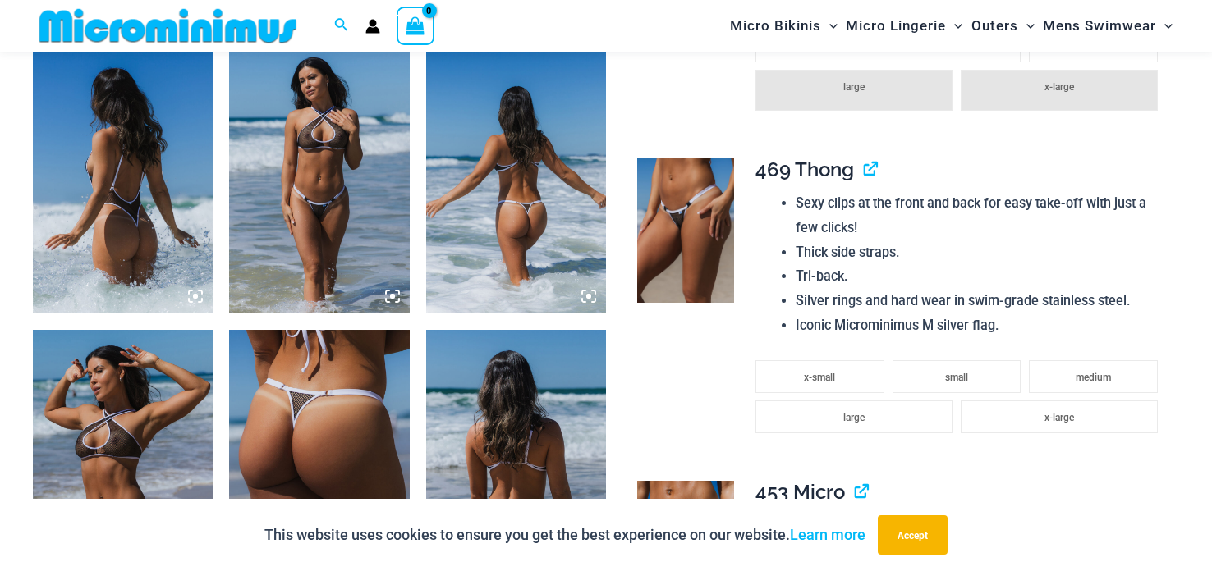
click at [304, 394] on img at bounding box center [319, 465] width 180 height 270
click at [303, 394] on div at bounding box center [606, 285] width 1212 height 571
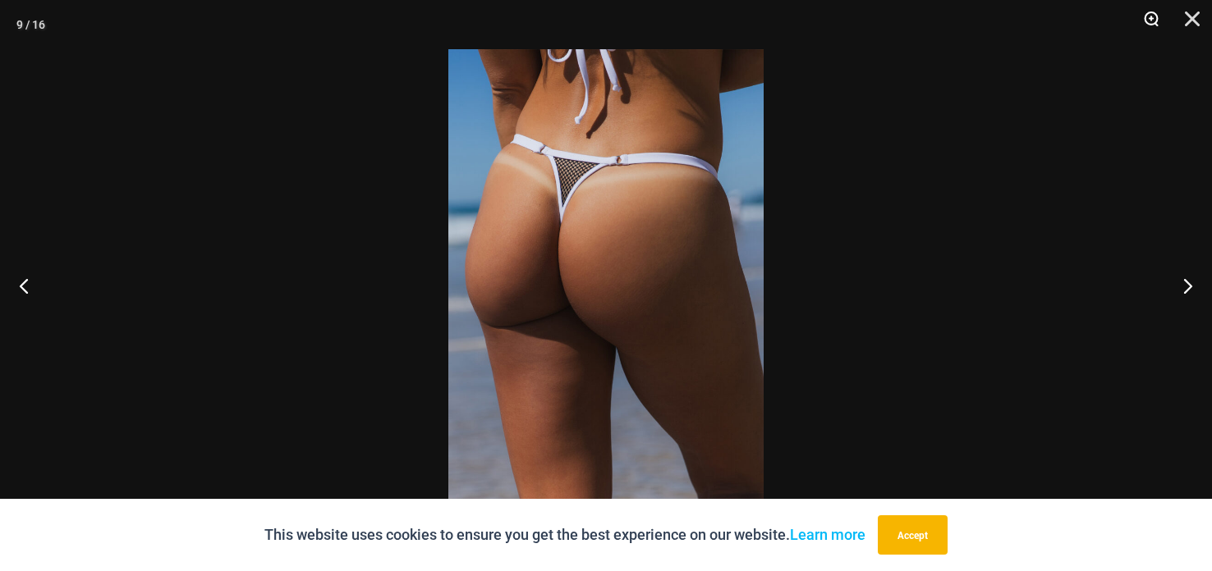
click at [1154, 28] on button "Zoom" at bounding box center [1145, 24] width 41 height 49
click at [1154, 30] on button "Zoom" at bounding box center [1145, 24] width 41 height 49
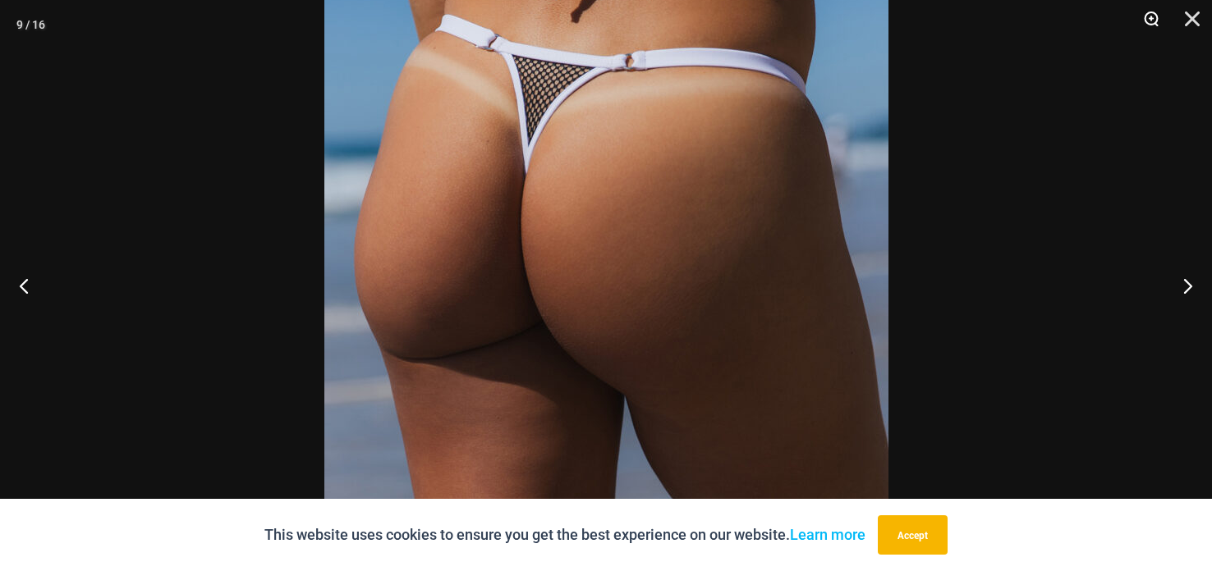
click at [1154, 29] on button "Zoom" at bounding box center [1145, 24] width 41 height 49
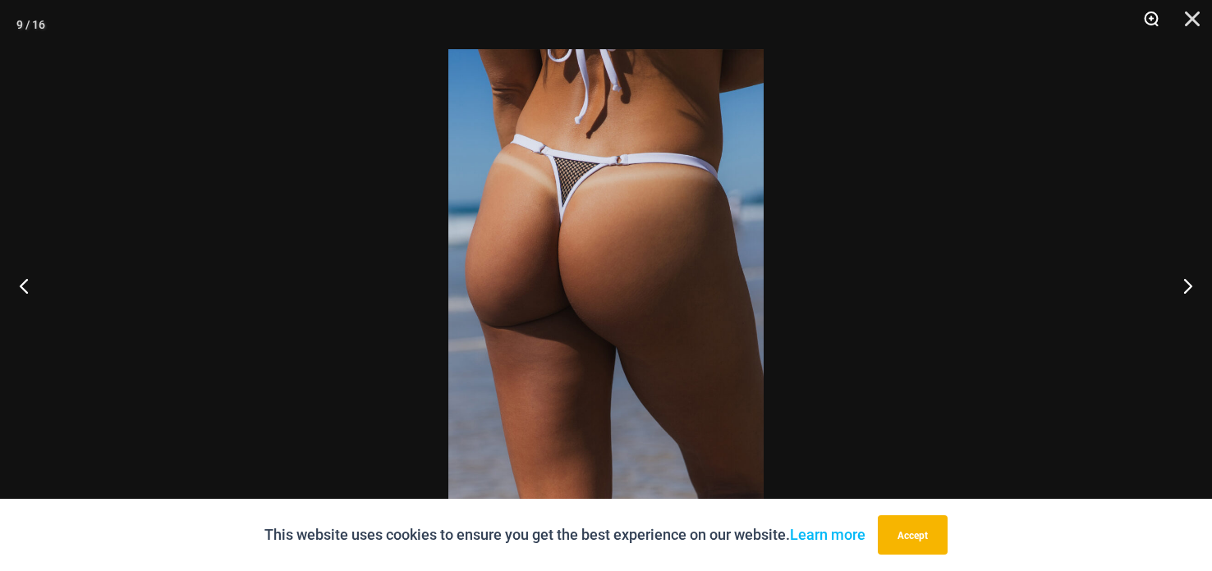
click at [1150, 25] on button "Zoom" at bounding box center [1145, 24] width 41 height 49
click at [1148, 23] on button "Zoom" at bounding box center [1145, 24] width 41 height 49
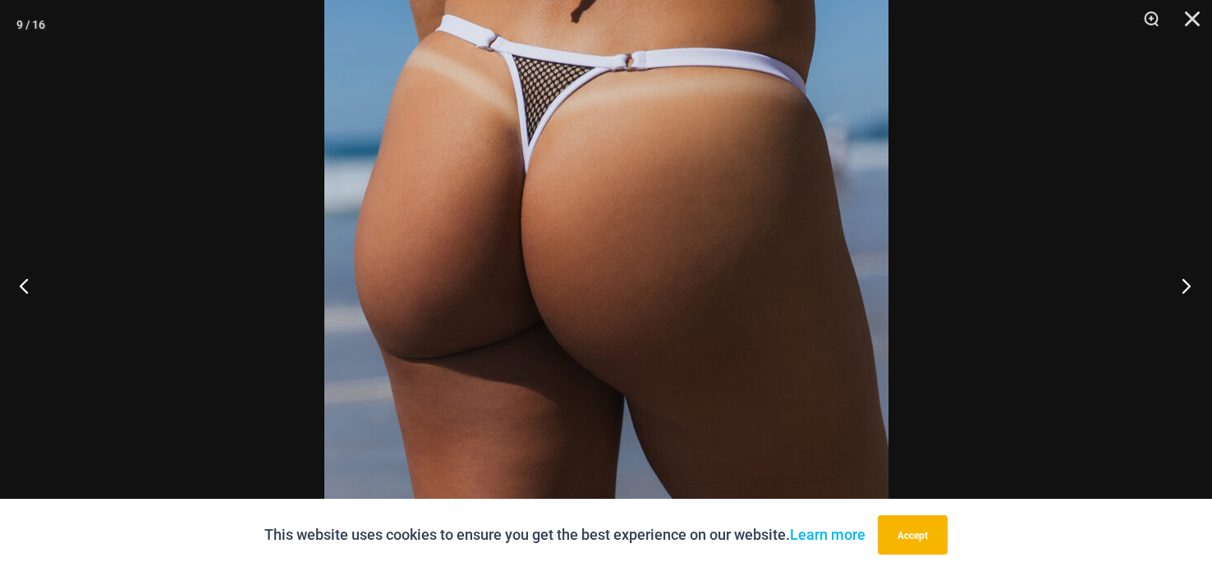
click at [1178, 287] on button "Next" at bounding box center [1181, 286] width 62 height 82
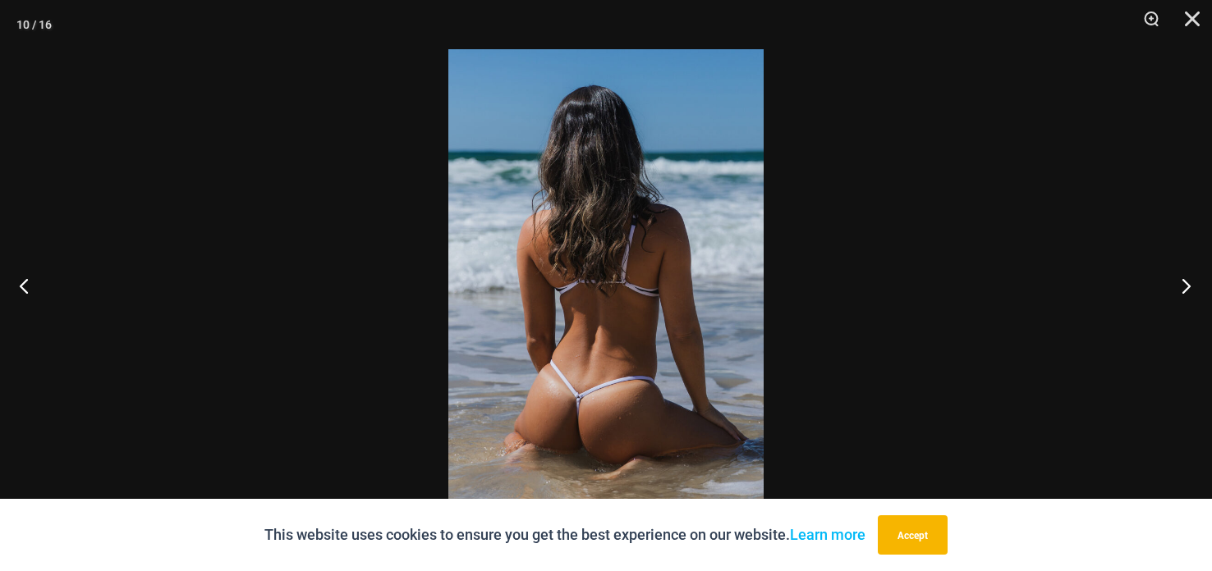
click at [1180, 278] on button "Next" at bounding box center [1181, 286] width 62 height 82
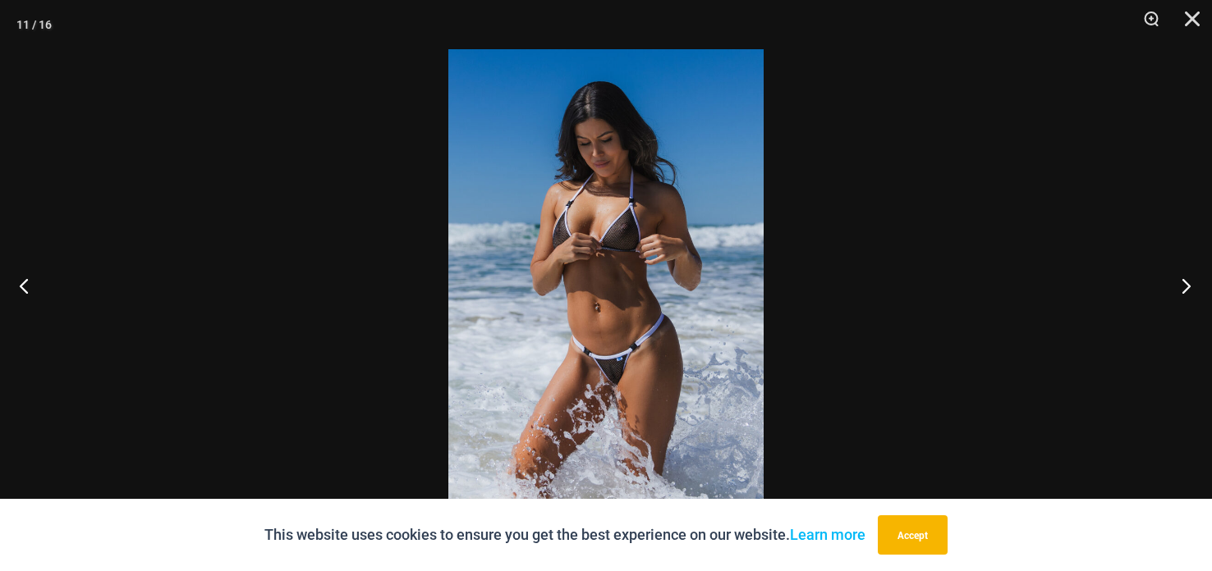
click at [1183, 269] on button "Next" at bounding box center [1181, 286] width 62 height 82
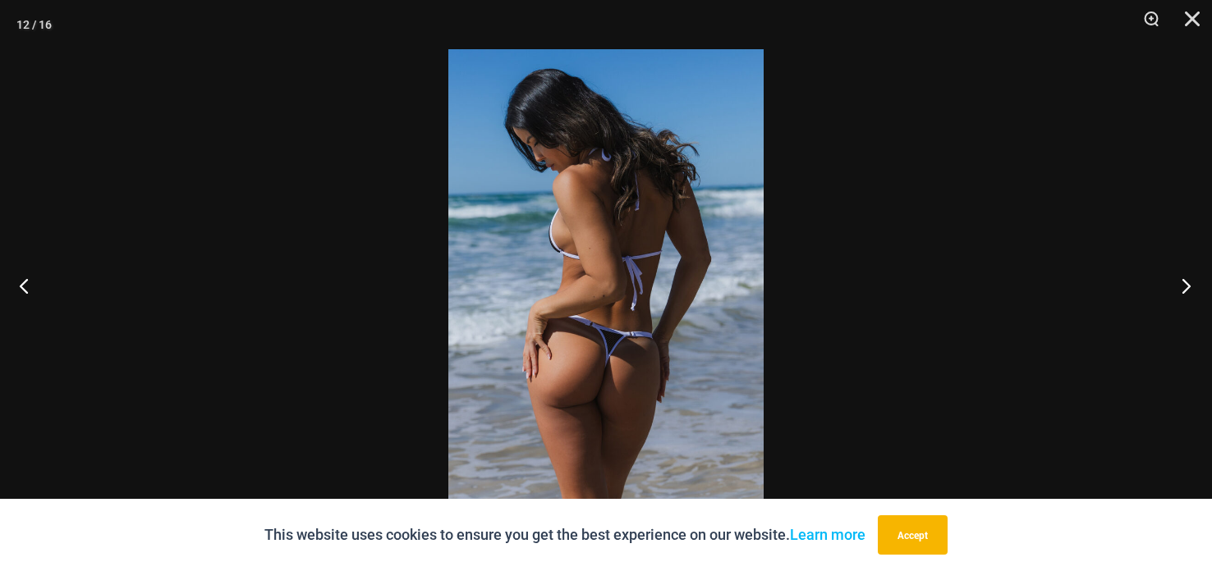
click at [1186, 267] on button "Next" at bounding box center [1181, 286] width 62 height 82
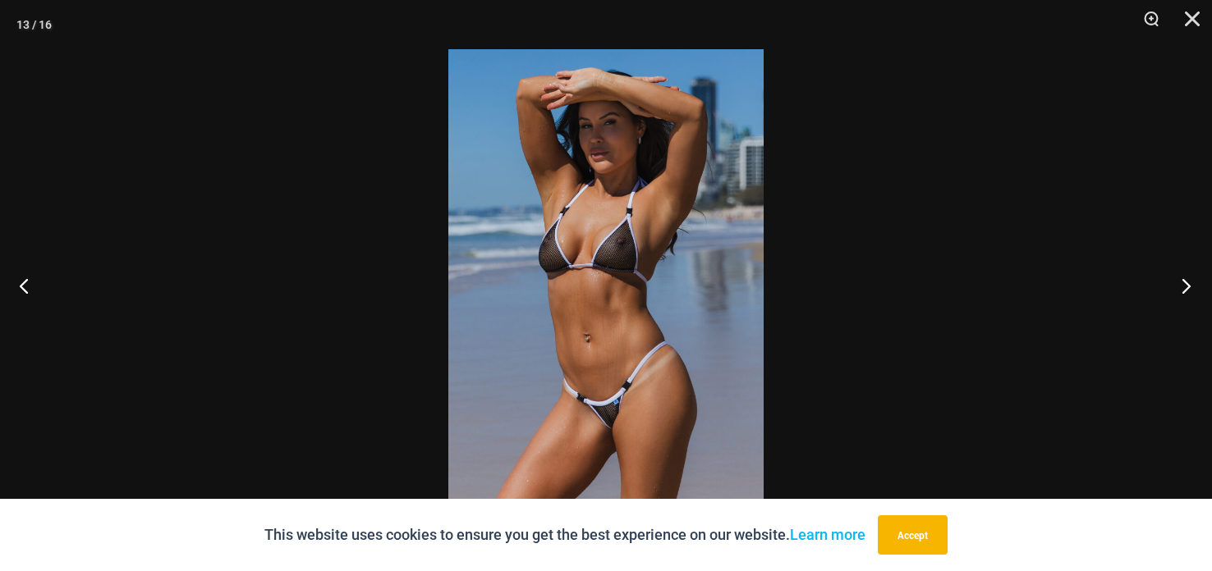
click at [1182, 263] on button "Next" at bounding box center [1181, 286] width 62 height 82
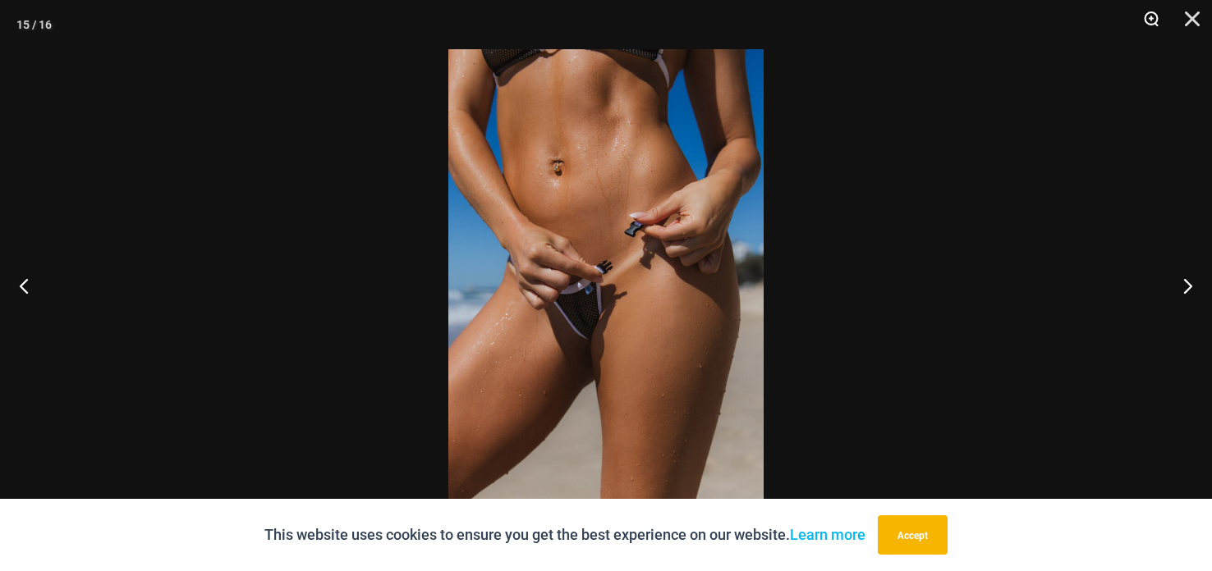
click at [1150, 16] on button "Zoom" at bounding box center [1145, 24] width 41 height 49
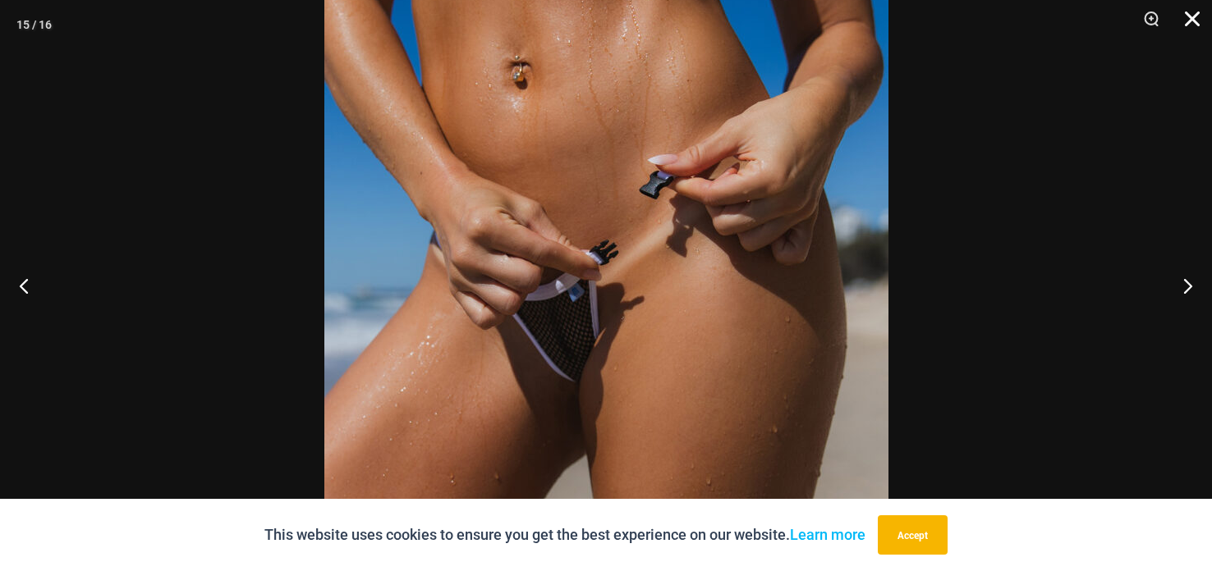
click at [1199, 19] on button "Close" at bounding box center [1186, 24] width 41 height 49
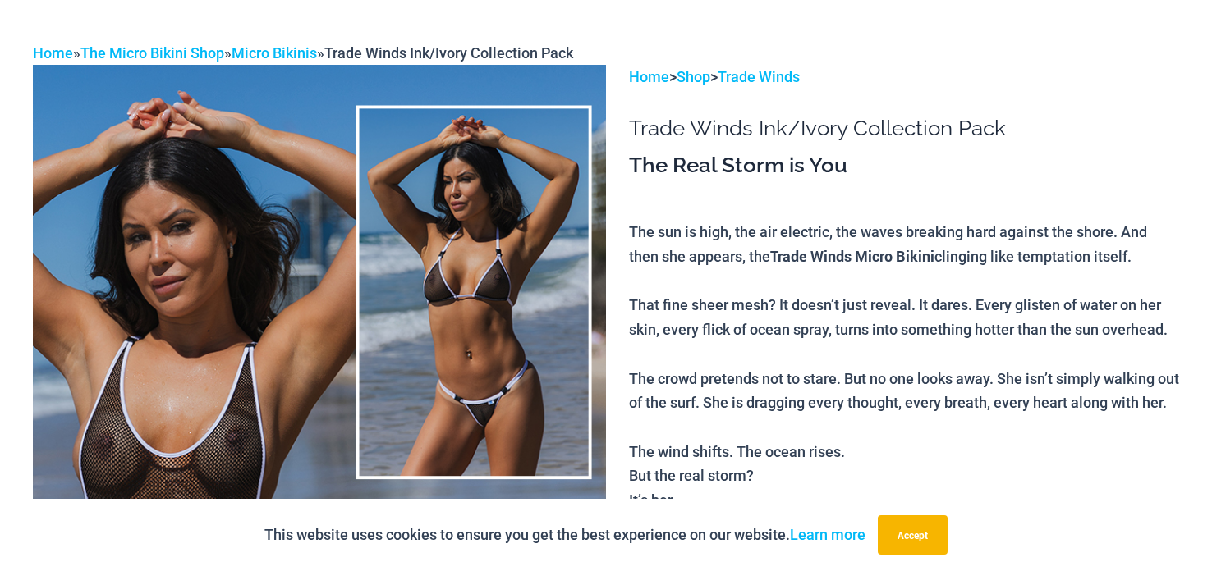
scroll to position [0, 0]
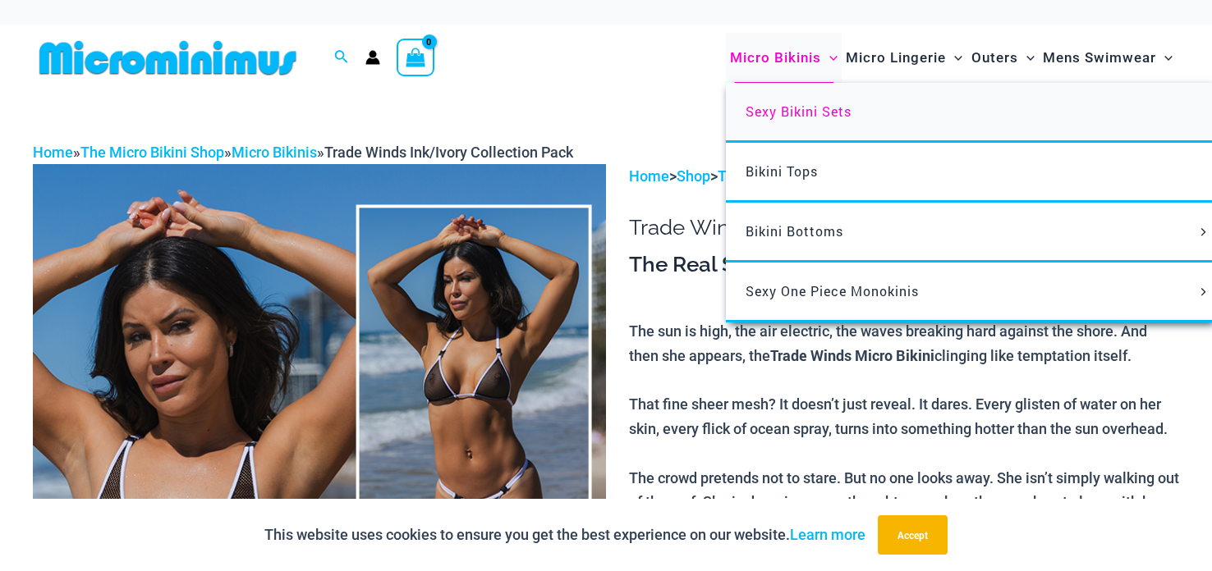
click at [791, 112] on span "Sexy Bikini Sets" at bounding box center [798, 111] width 106 height 17
